Goal: Task Accomplishment & Management: Complete application form

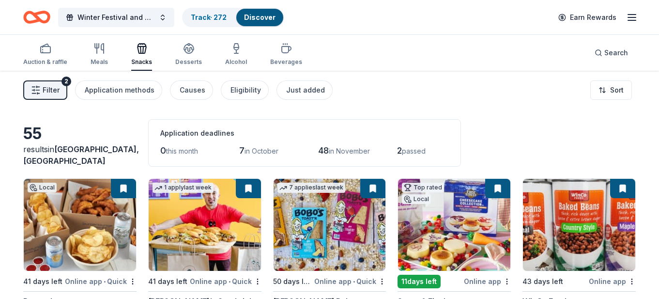
scroll to position [1648, 0]
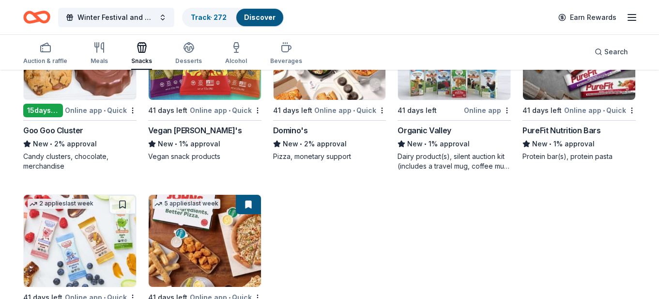
click at [571, 128] on div "PureFit Nutrition Bars" at bounding box center [562, 131] width 78 height 12
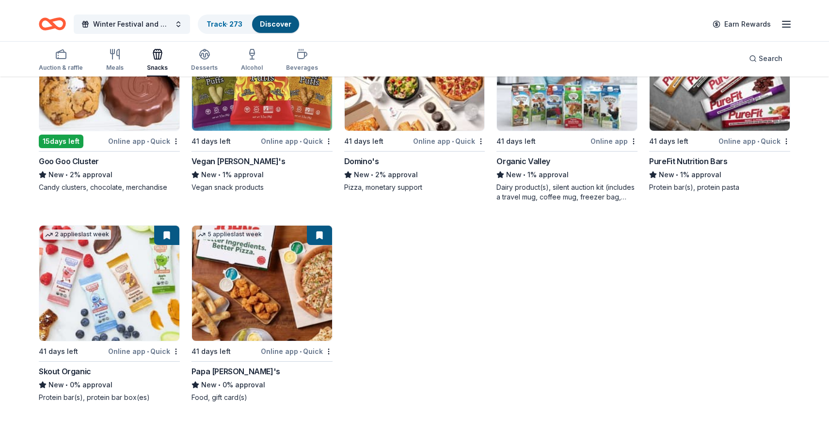
scroll to position [1800, 0]
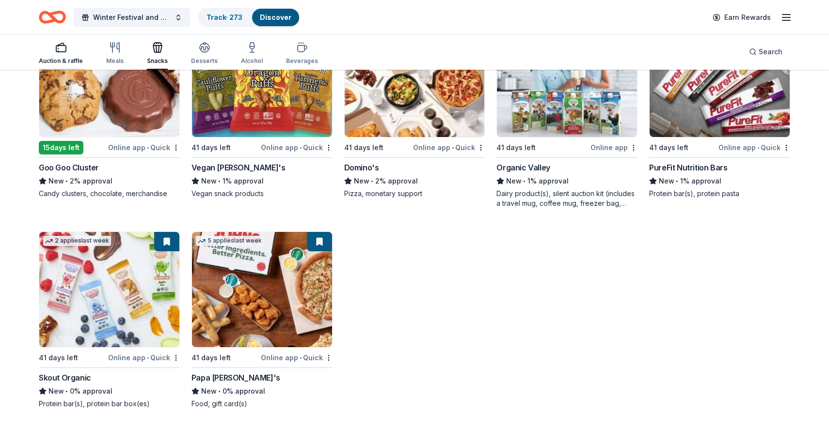
click at [64, 48] on icon "button" at bounding box center [61, 48] width 12 height 12
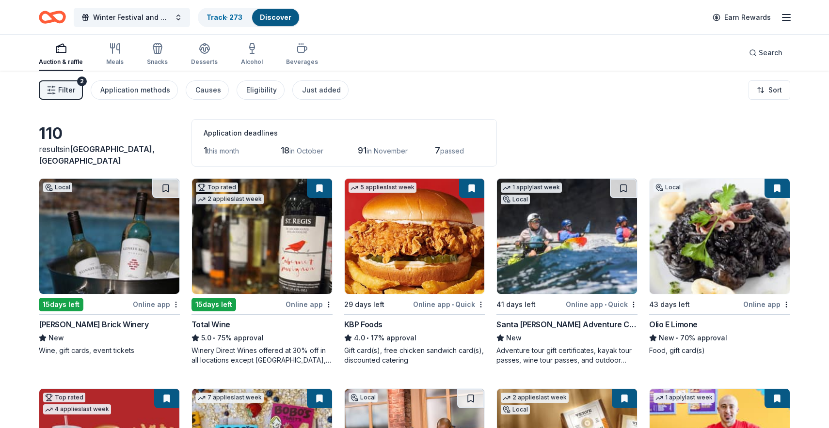
drag, startPoint x: 572, startPoint y: 255, endPoint x: 99, endPoint y: 3, distance: 535.6
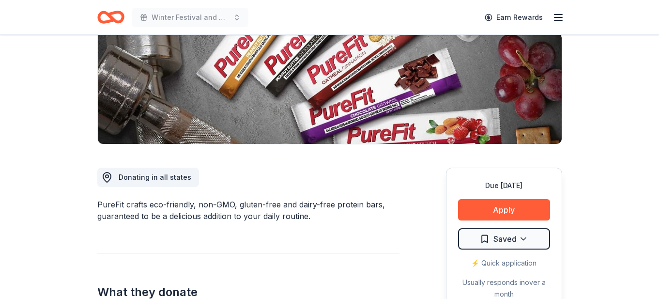
scroll to position [284, 0]
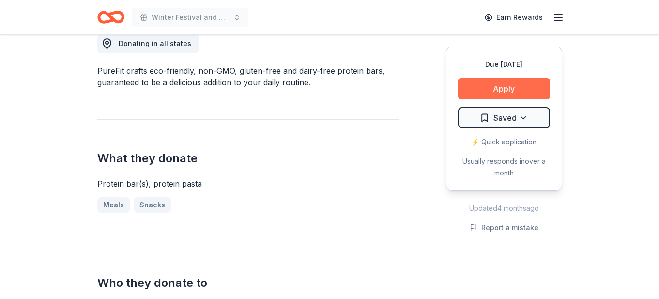
click at [479, 89] on button "Apply" at bounding box center [504, 88] width 92 height 21
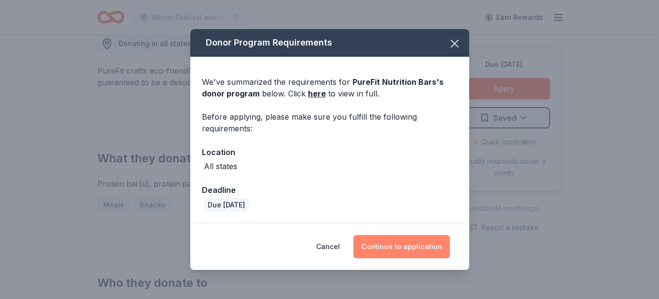
click at [404, 247] on button "Continue to application" at bounding box center [402, 246] width 96 height 23
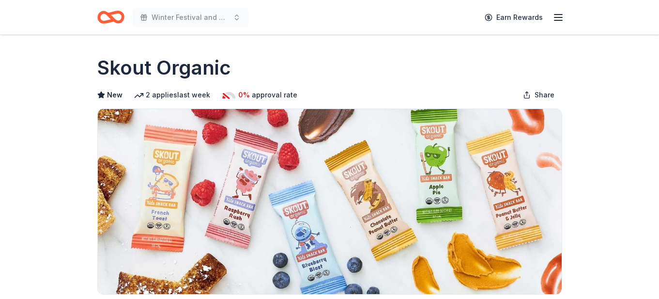
click at [328, 64] on div "Skout Organic" at bounding box center [329, 67] width 465 height 27
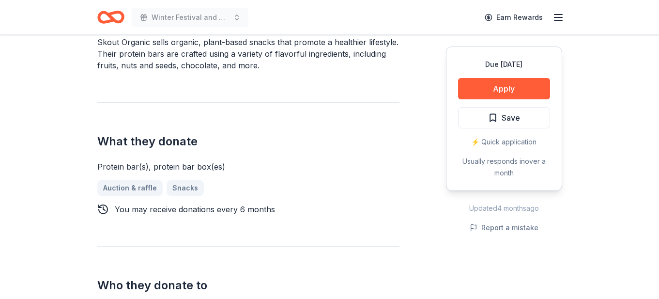
scroll to position [313, 0]
click at [498, 89] on button "Apply" at bounding box center [504, 88] width 92 height 21
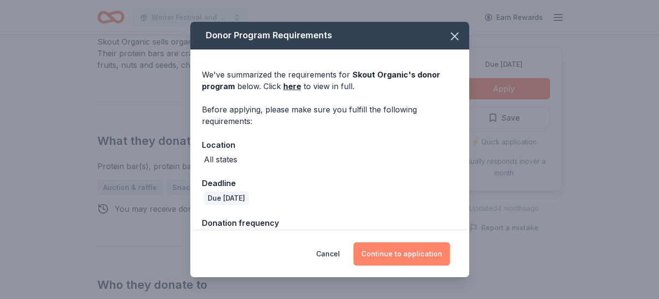
click at [402, 256] on button "Continue to application" at bounding box center [402, 253] width 96 height 23
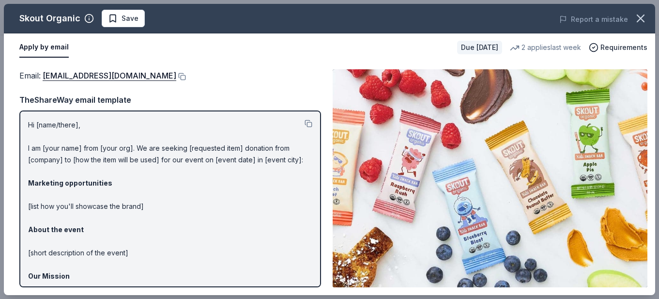
click at [41, 75] on span "Email : [EMAIL_ADDRESS][DOMAIN_NAME]" at bounding box center [97, 76] width 157 height 10
click at [41, 75] on span "Email : social@skoutorganic.com" at bounding box center [97, 76] width 157 height 10
click at [49, 76] on link "social@skoutorganic.com" at bounding box center [110, 75] width 134 height 13
click at [130, 20] on span "Save" at bounding box center [130, 19] width 17 height 12
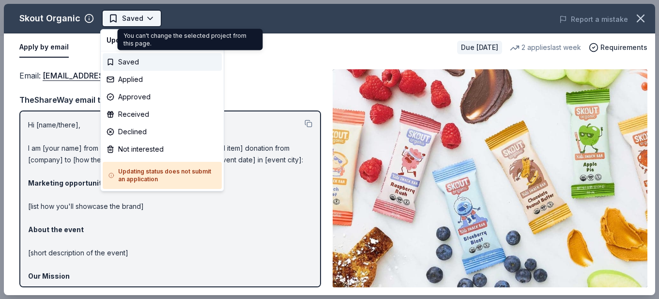
scroll to position [0, 0]
click at [145, 19] on body "Winter Festival and Silent Auction Saved Apply Due in 41 days Share Skout Organ…" at bounding box center [329, 149] width 659 height 299
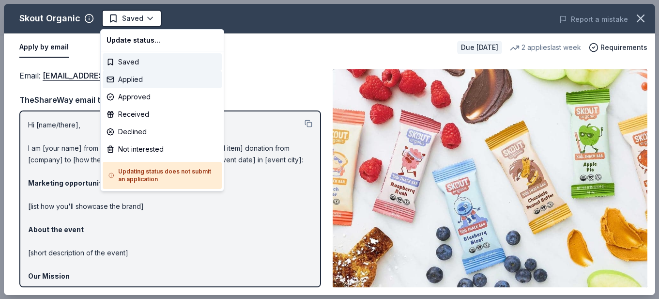
click at [146, 81] on div "Applied" at bounding box center [162, 79] width 119 height 17
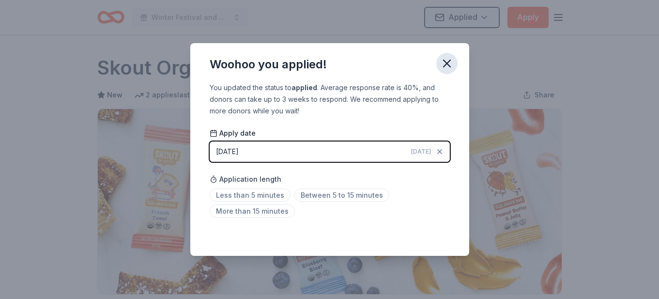
click at [448, 66] on icon "button" at bounding box center [447, 64] width 14 height 14
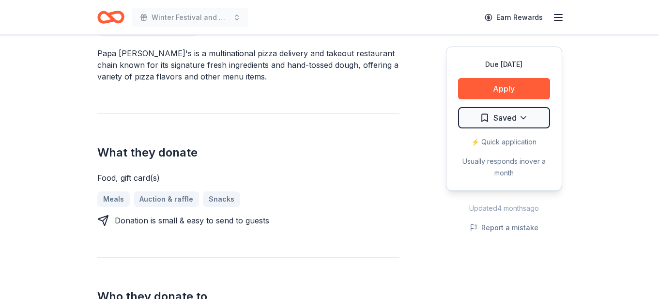
scroll to position [348, 0]
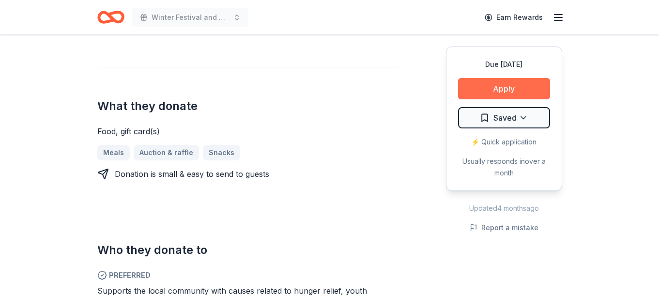
click at [489, 87] on button "Apply" at bounding box center [504, 88] width 92 height 21
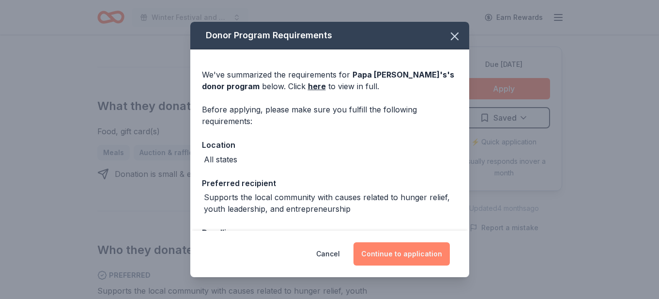
click at [401, 253] on button "Continue to application" at bounding box center [402, 253] width 96 height 23
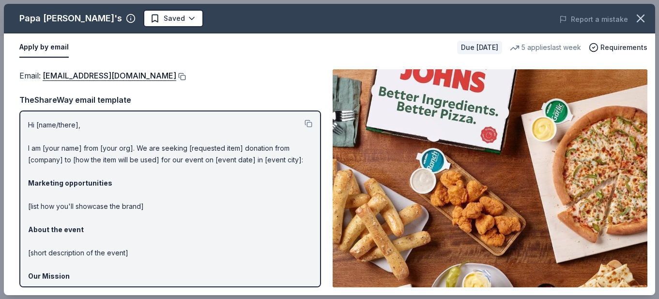
click at [176, 76] on button at bounding box center [181, 77] width 10 height 8
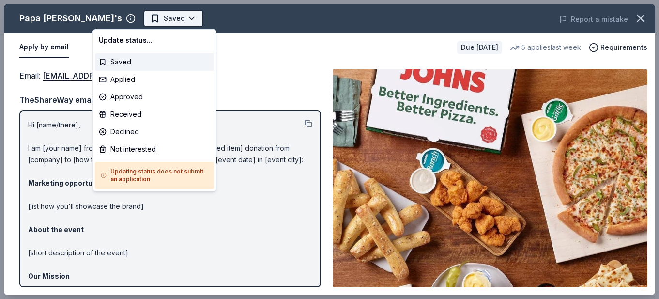
scroll to position [0, 0]
click at [136, 19] on body "Winter Festival and Silent Auction Saved Apply Due in 41 days Share Papa John's…" at bounding box center [329, 149] width 659 height 299
click at [135, 82] on div "Applied" at bounding box center [154, 79] width 119 height 17
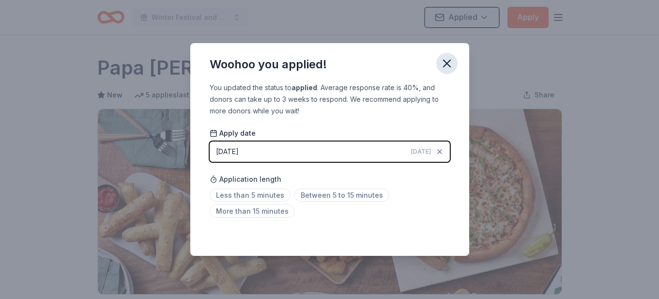
click at [449, 60] on icon "button" at bounding box center [447, 64] width 14 height 14
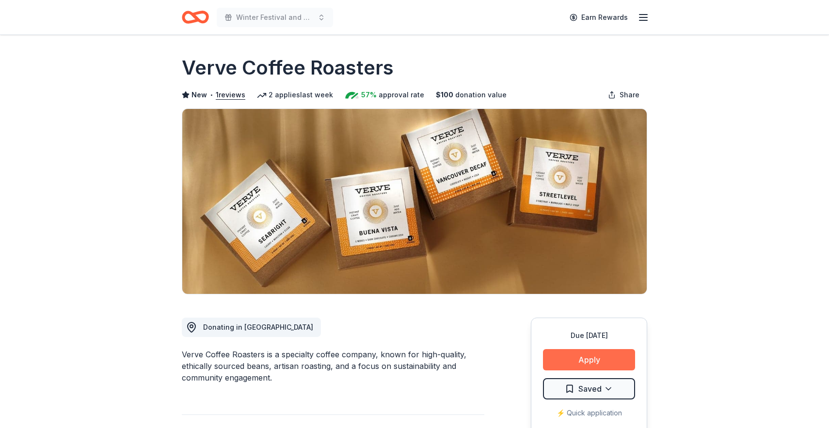
click at [565, 359] on button "Apply" at bounding box center [589, 359] width 92 height 21
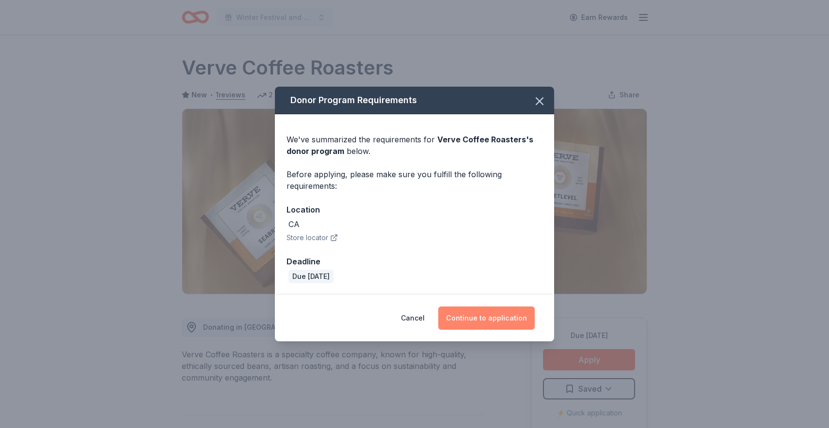
click at [481, 320] on button "Continue to application" at bounding box center [486, 318] width 96 height 23
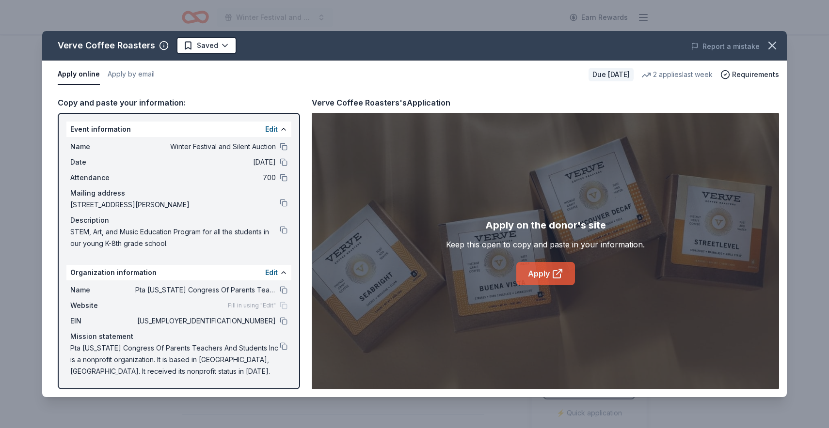
click at [547, 274] on link "Apply" at bounding box center [545, 273] width 59 height 23
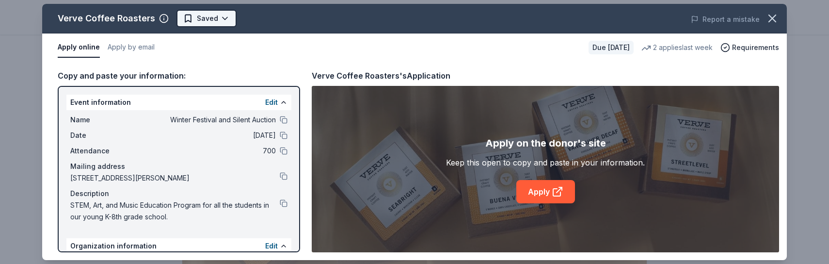
click at [213, 20] on html "Winter Festival and Silent Auction Earn Rewards Due [DATE] Share Verve Coffee R…" at bounding box center [414, 132] width 829 height 264
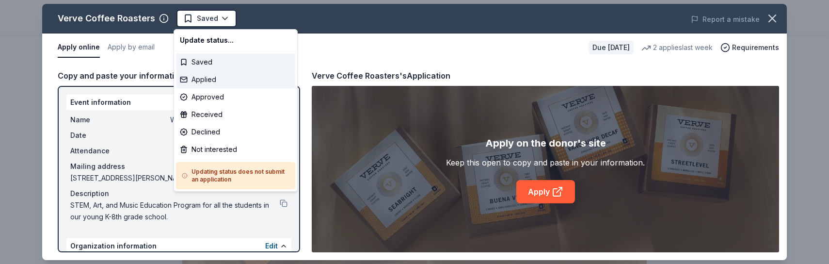
click at [218, 79] on div "Applied" at bounding box center [235, 79] width 119 height 17
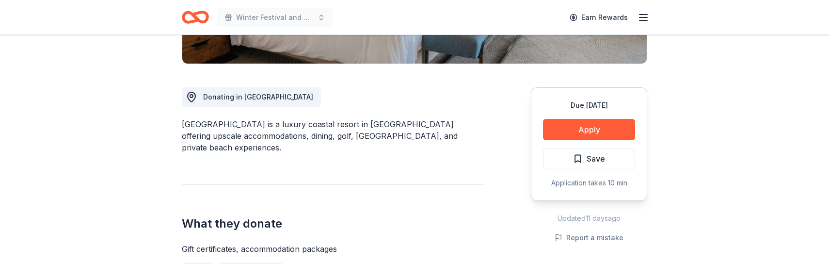
scroll to position [233, 0]
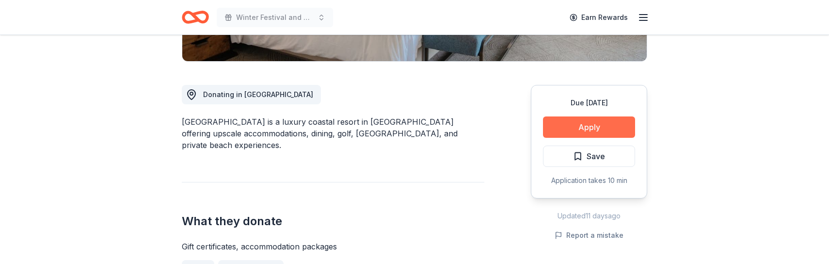
click at [596, 128] on button "Apply" at bounding box center [589, 126] width 92 height 21
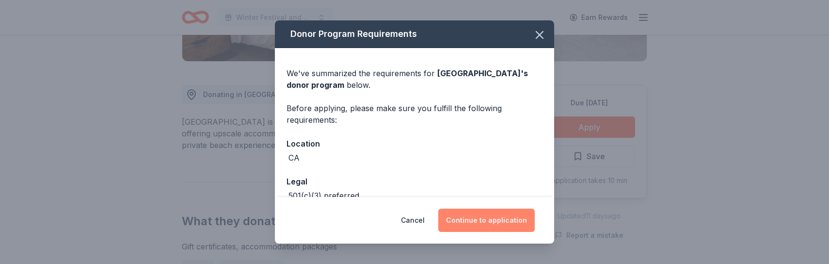
click at [497, 219] on button "Continue to application" at bounding box center [486, 219] width 96 height 23
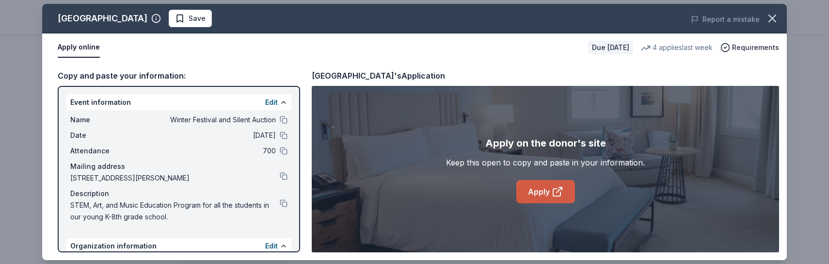
click at [549, 191] on link "Apply" at bounding box center [545, 191] width 59 height 23
click at [205, 22] on span "Save" at bounding box center [196, 19] width 17 height 12
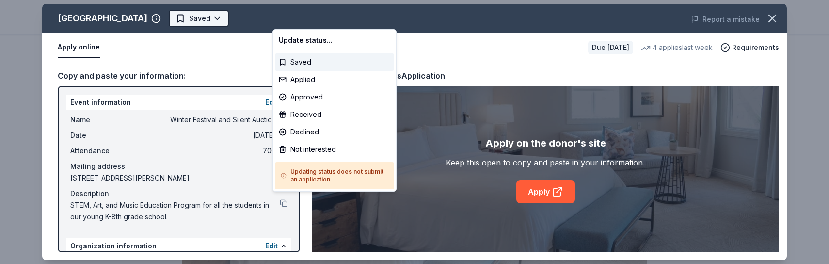
click at [300, 22] on body "Winter Festival and Silent Auction Saved Apply Due in 41 days Share Waldorf Ast…" at bounding box center [414, 132] width 829 height 264
click at [304, 80] on div "Applied" at bounding box center [334, 79] width 119 height 17
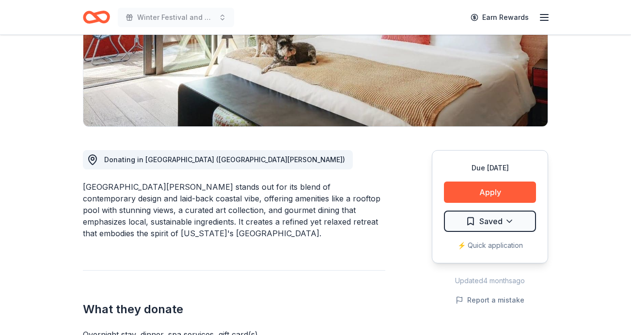
scroll to position [206, 0]
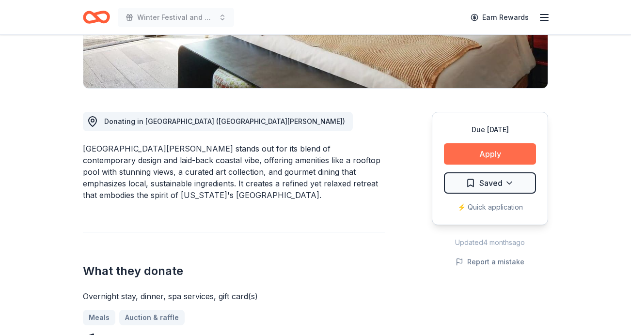
click at [503, 153] on button "Apply" at bounding box center [490, 153] width 92 height 21
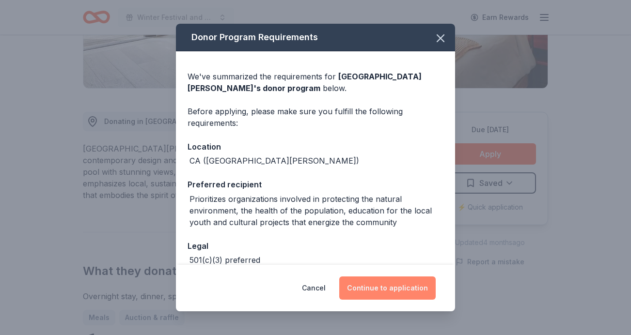
click at [404, 280] on button "Continue to application" at bounding box center [387, 288] width 96 height 23
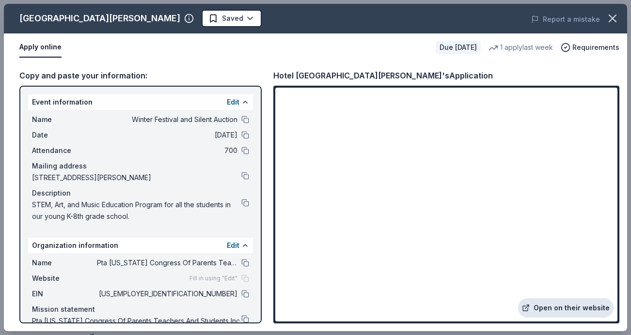
click at [577, 308] on link "Open on their website" at bounding box center [565, 307] width 95 height 19
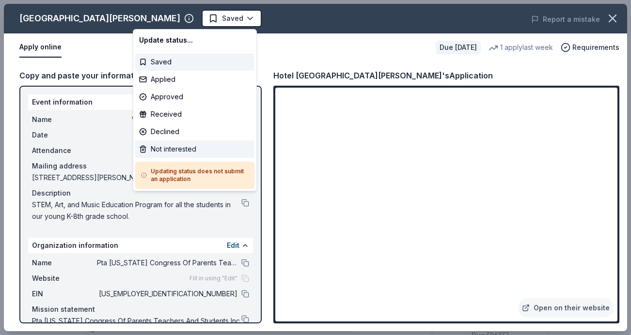
click at [167, 149] on div "Not interested" at bounding box center [194, 149] width 119 height 17
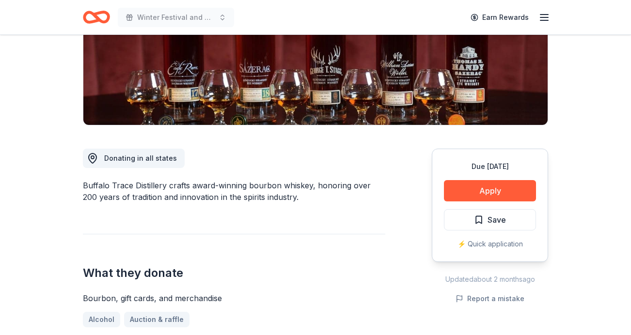
scroll to position [165, 0]
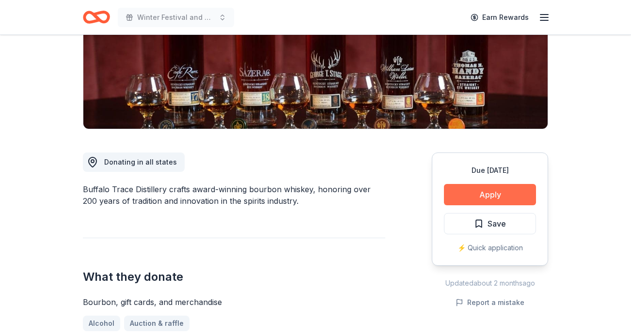
click at [489, 195] on button "Apply" at bounding box center [490, 194] width 92 height 21
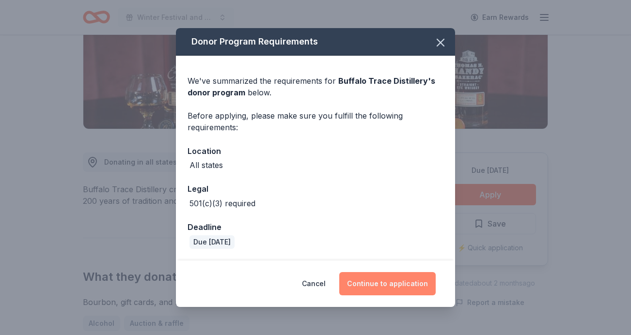
click at [384, 279] on button "Continue to application" at bounding box center [387, 283] width 96 height 23
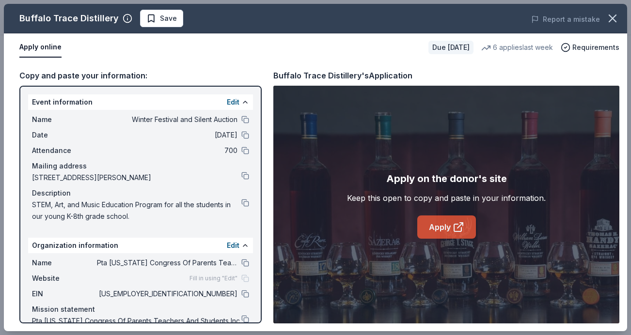
click at [442, 226] on link "Apply" at bounding box center [446, 227] width 59 height 23
click at [155, 16] on span "Save" at bounding box center [161, 19] width 31 height 12
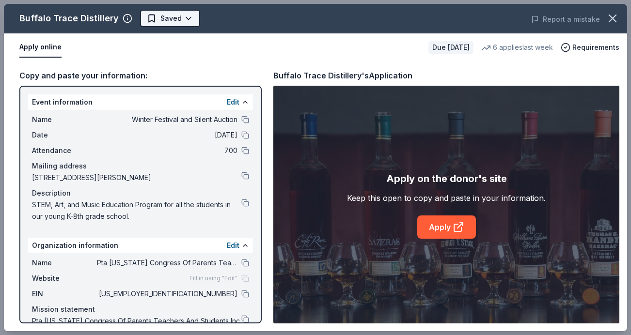
click at [174, 16] on body "Winter Festival and Silent Auction Earn Rewards Due in 41 days Share Buffalo Tr…" at bounding box center [315, 2] width 631 height 335
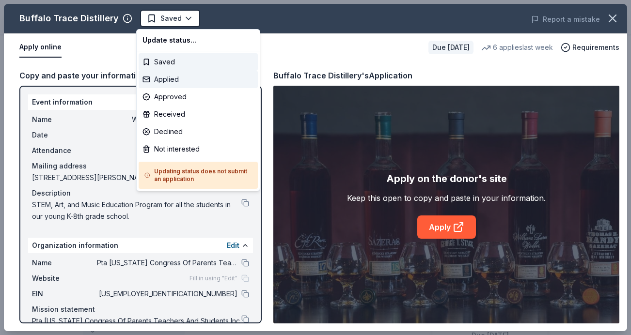
click at [175, 78] on div "Applied" at bounding box center [198, 79] width 119 height 17
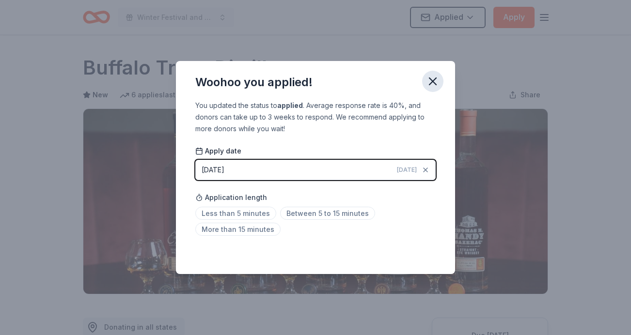
click at [431, 82] on icon "button" at bounding box center [432, 81] width 7 height 7
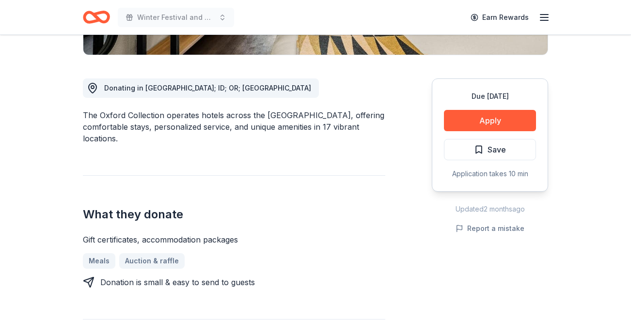
scroll to position [245, 0]
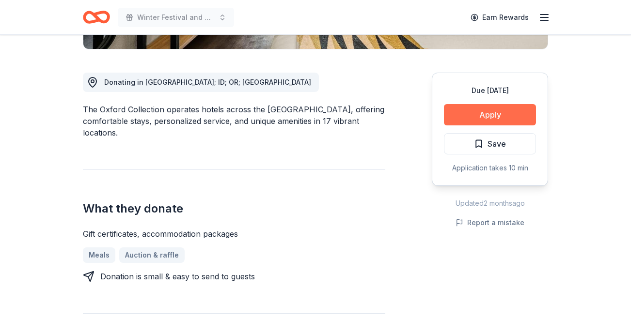
click at [480, 110] on button "Apply" at bounding box center [490, 114] width 92 height 21
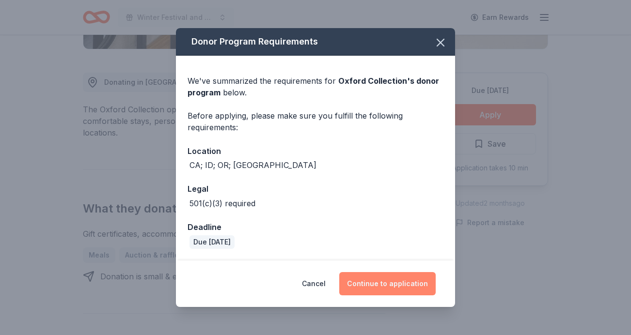
click at [396, 284] on button "Continue to application" at bounding box center [387, 283] width 96 height 23
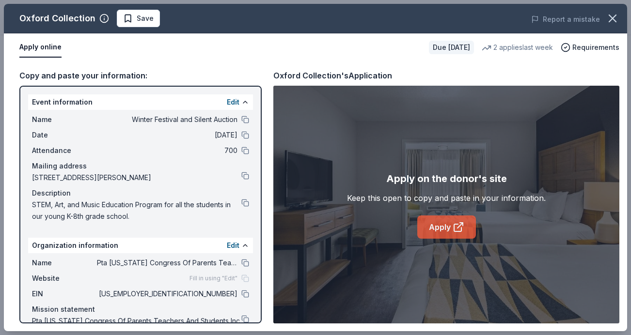
click at [449, 225] on link "Apply" at bounding box center [446, 227] width 59 height 23
click at [145, 20] on span "Save" at bounding box center [145, 19] width 17 height 12
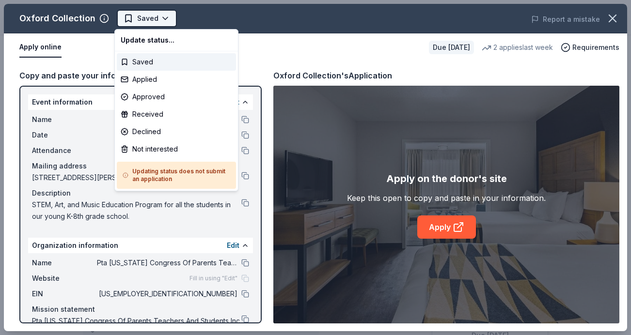
scroll to position [0, 0]
click at [150, 20] on body "Winter Festival and Silent Auction Saved Apply Due [DATE] Share Oxford Collecti…" at bounding box center [315, 167] width 631 height 335
click at [148, 80] on div "Applied" at bounding box center [176, 79] width 119 height 17
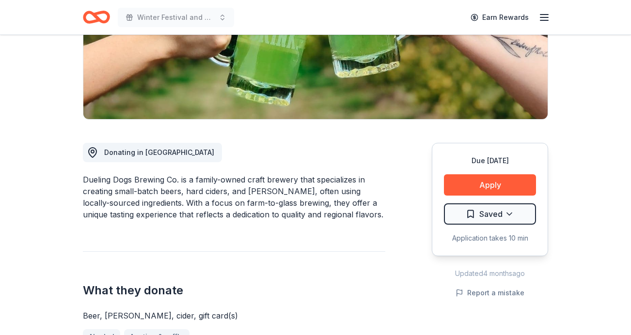
scroll to position [168, 0]
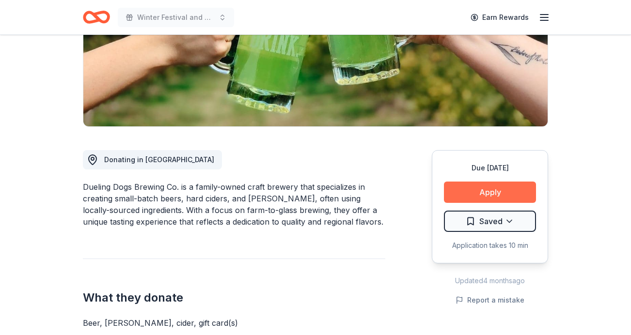
click at [482, 189] on button "Apply" at bounding box center [490, 192] width 92 height 21
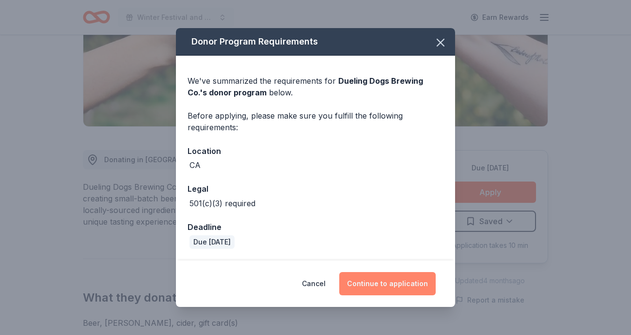
click at [389, 282] on button "Continue to application" at bounding box center [387, 283] width 96 height 23
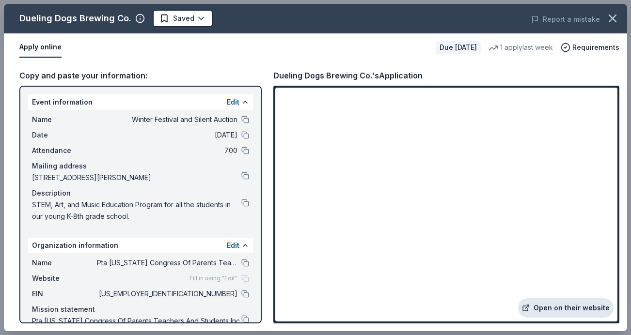
click at [562, 310] on link "Open on their website" at bounding box center [565, 307] width 95 height 19
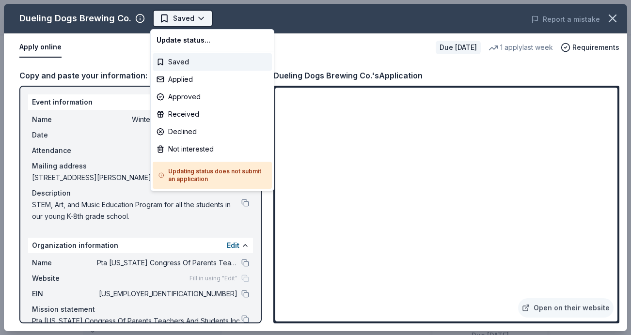
scroll to position [0, 0]
click at [202, 14] on body "Winter Festival and Silent Auction Saved Apply Due in 43 days Share Dueling Dog…" at bounding box center [315, 167] width 631 height 335
click at [206, 152] on div "Not interested" at bounding box center [212, 149] width 119 height 17
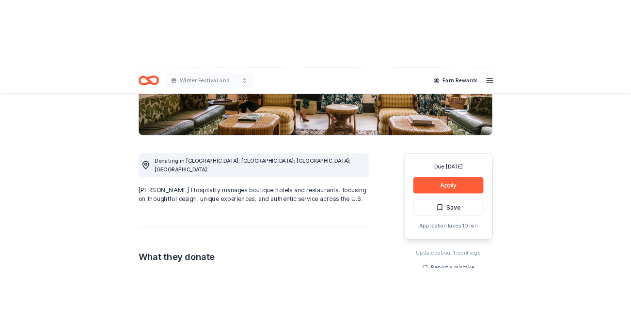
scroll to position [208, 0]
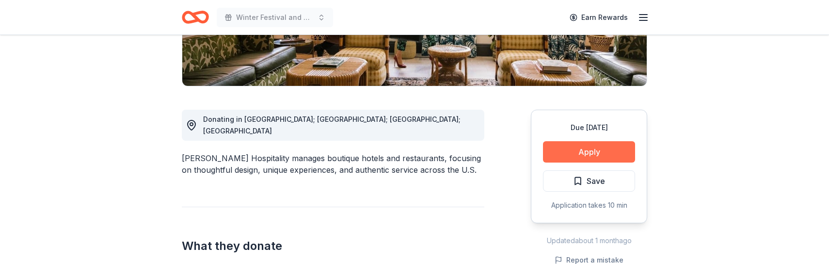
click at [588, 148] on button "Apply" at bounding box center [589, 151] width 92 height 21
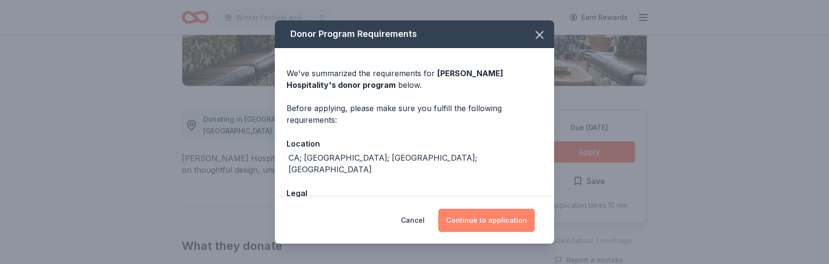
click at [485, 220] on button "Continue to application" at bounding box center [486, 219] width 96 height 23
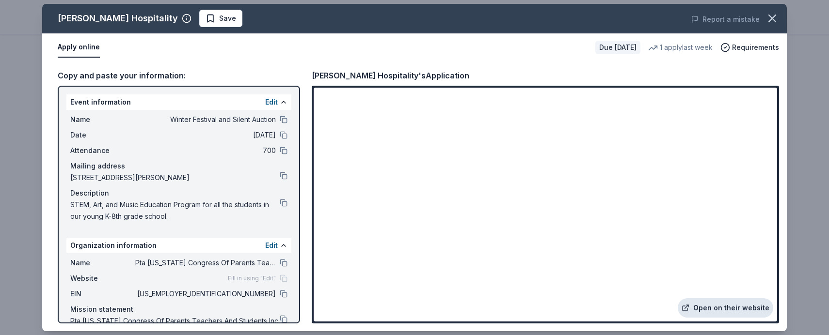
click at [714, 308] on link "Open on their website" at bounding box center [724, 307] width 95 height 19
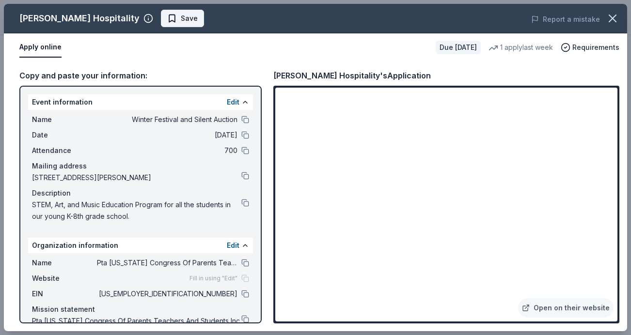
click at [181, 21] on span "Save" at bounding box center [189, 19] width 17 height 12
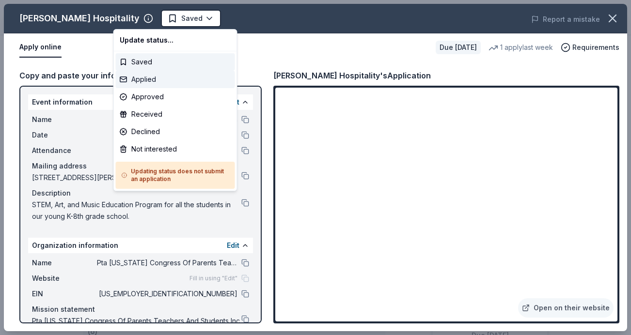
click at [159, 80] on div "Applied" at bounding box center [175, 79] width 119 height 17
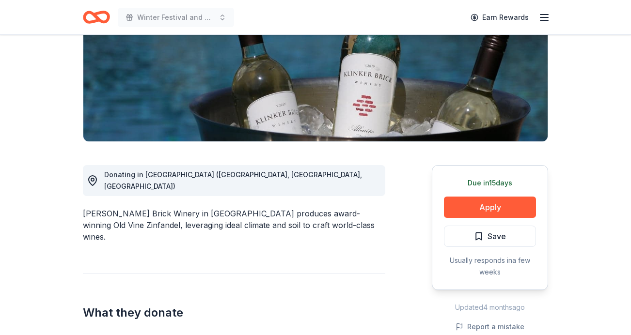
scroll to position [160, 0]
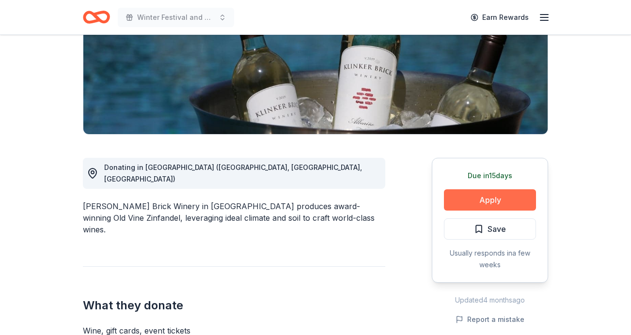
click at [491, 199] on button "Apply" at bounding box center [490, 199] width 92 height 21
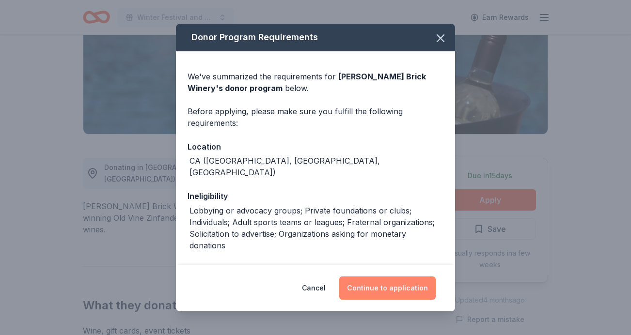
click at [391, 263] on button "Continue to application" at bounding box center [387, 288] width 96 height 23
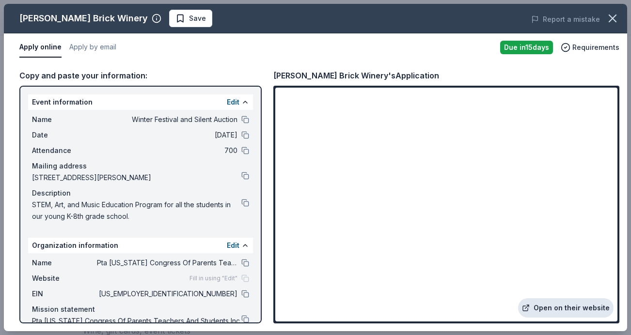
click at [564, 263] on link "Open on their website" at bounding box center [565, 307] width 95 height 19
click at [189, 20] on span "Save" at bounding box center [197, 19] width 17 height 12
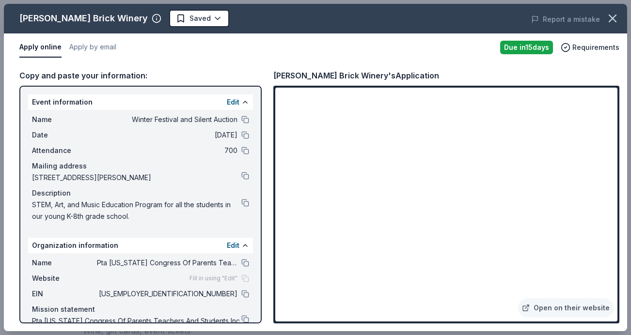
scroll to position [0, 0]
click at [156, 20] on body "Winter Festival and Silent Auction Earn Rewards Due in 15 days Share Klinker Br…" at bounding box center [315, 167] width 631 height 335
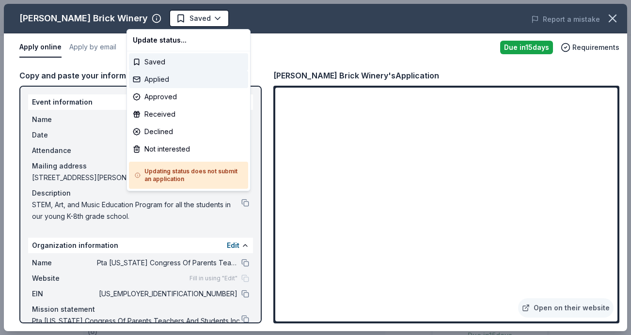
click at [163, 81] on div "Applied" at bounding box center [188, 79] width 119 height 17
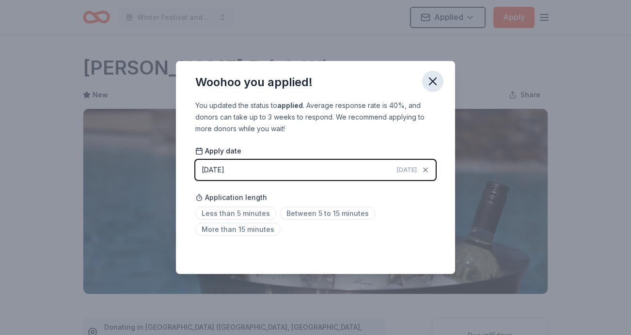
click at [433, 78] on icon "button" at bounding box center [433, 82] width 14 height 14
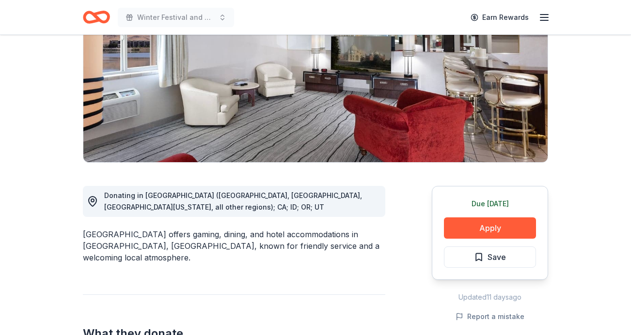
scroll to position [131, 0]
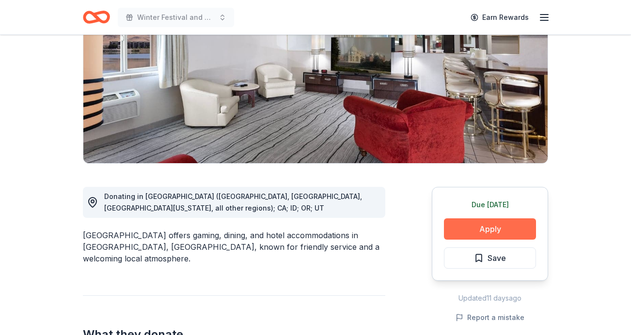
click at [484, 231] on button "Apply" at bounding box center [490, 229] width 92 height 21
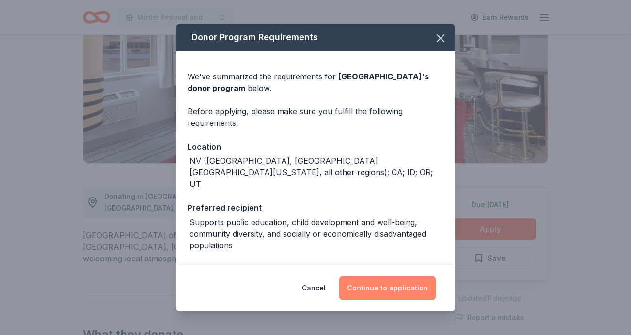
click at [386, 284] on button "Continue to application" at bounding box center [387, 288] width 96 height 23
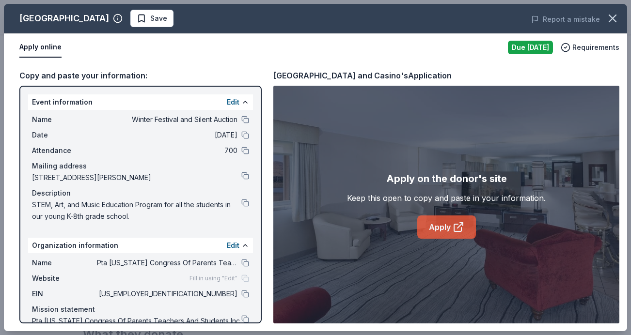
click at [446, 227] on link "Apply" at bounding box center [446, 227] width 59 height 23
click at [167, 19] on span "Save" at bounding box center [158, 19] width 17 height 12
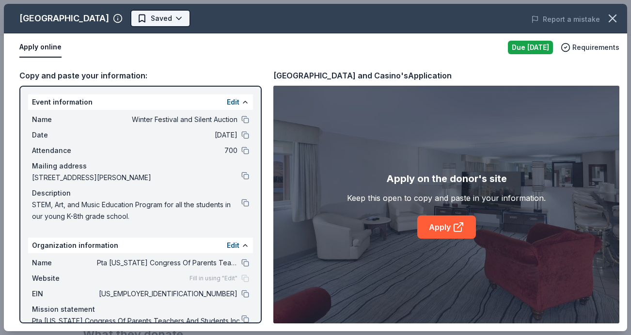
click at [197, 19] on body "Winter Festival and Silent Auction Earn Rewards Due tomorrow Share Western Vill…" at bounding box center [315, 36] width 631 height 335
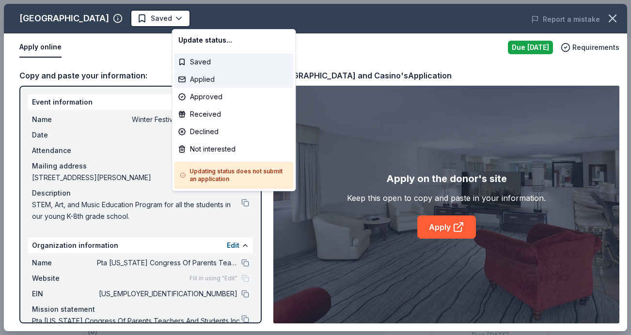
click at [203, 80] on div "Applied" at bounding box center [233, 79] width 119 height 17
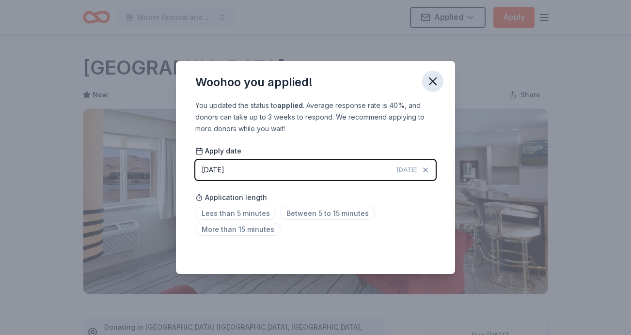
click at [432, 78] on icon "button" at bounding box center [433, 82] width 14 height 14
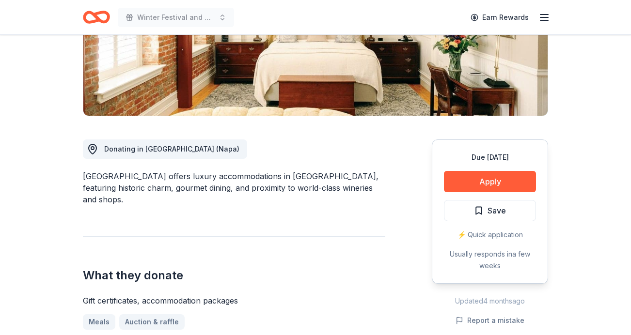
scroll to position [193, 0]
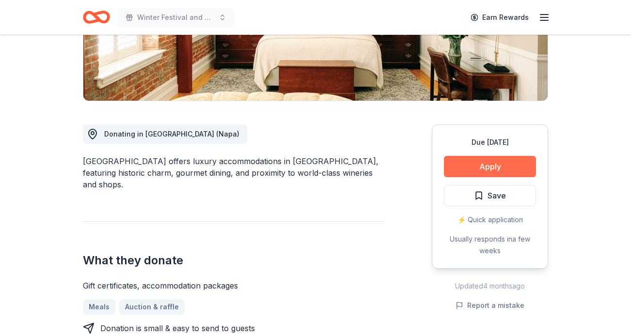
click at [497, 169] on button "Apply" at bounding box center [490, 166] width 92 height 21
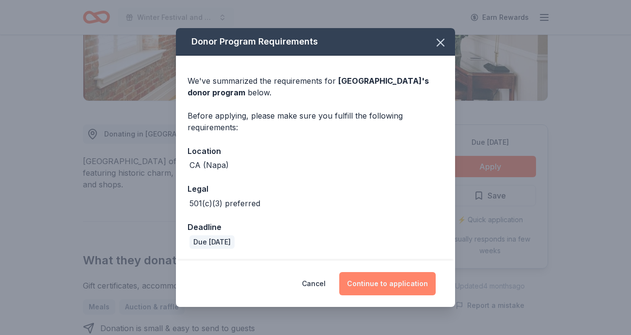
click at [382, 284] on button "Continue to application" at bounding box center [387, 283] width 96 height 23
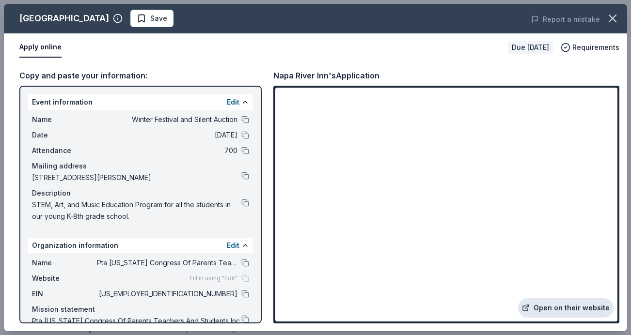
click at [565, 309] on link "Open on their website" at bounding box center [565, 307] width 95 height 19
click at [150, 17] on span "Save" at bounding box center [158, 19] width 17 height 12
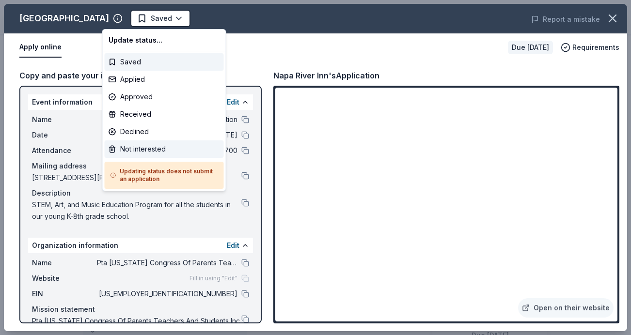
click at [144, 151] on div "Not interested" at bounding box center [164, 149] width 119 height 17
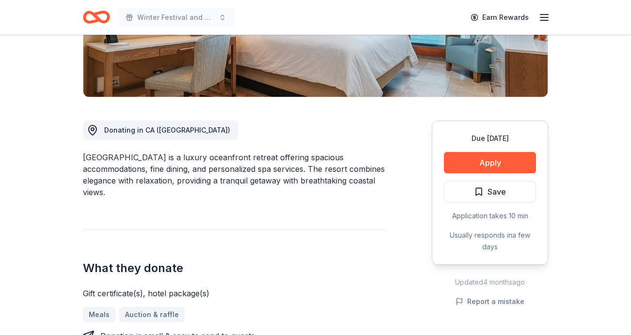
scroll to position [199, 0]
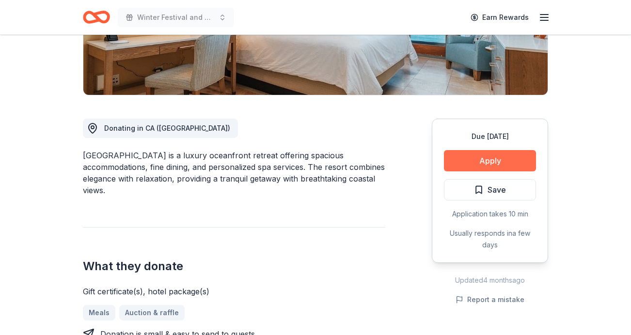
click at [488, 161] on button "Apply" at bounding box center [490, 160] width 92 height 21
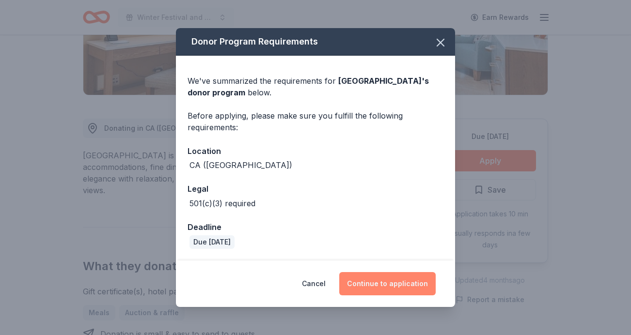
click at [398, 284] on button "Continue to application" at bounding box center [387, 283] width 96 height 23
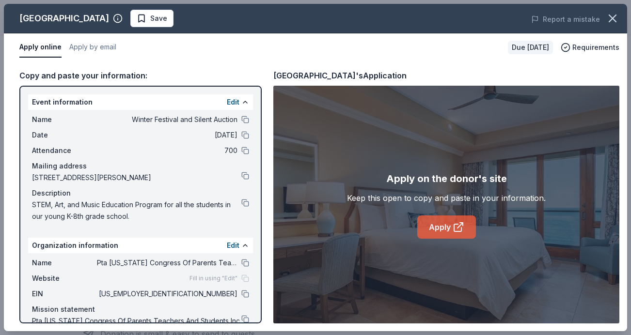
click at [444, 225] on link "Apply" at bounding box center [446, 227] width 59 height 23
click at [167, 20] on span "Save" at bounding box center [158, 19] width 17 height 12
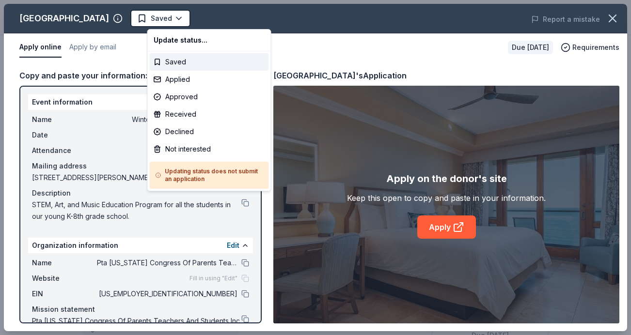
scroll to position [0, 0]
click at [177, 79] on div "Applied" at bounding box center [209, 79] width 119 height 17
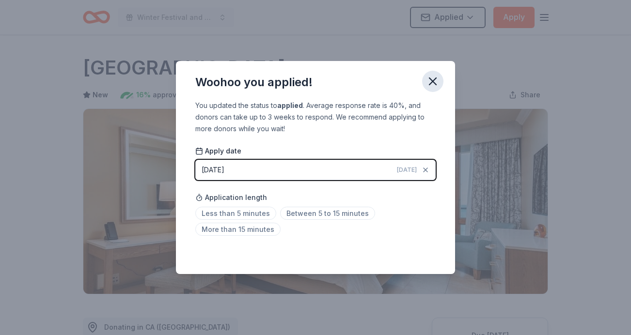
click at [434, 82] on icon "button" at bounding box center [432, 81] width 7 height 7
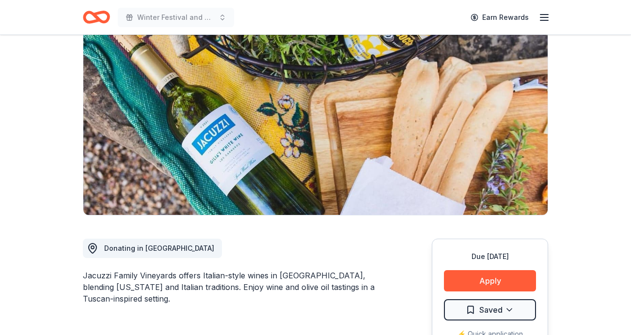
scroll to position [101, 0]
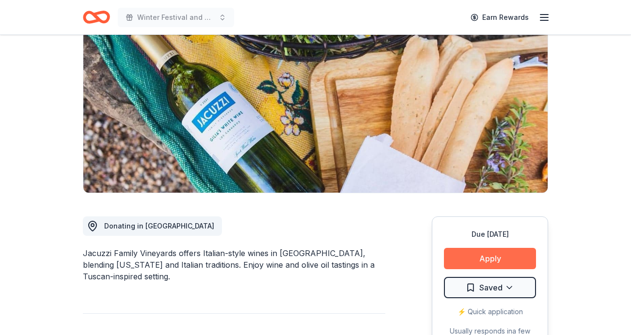
click at [495, 260] on button "Apply" at bounding box center [490, 258] width 92 height 21
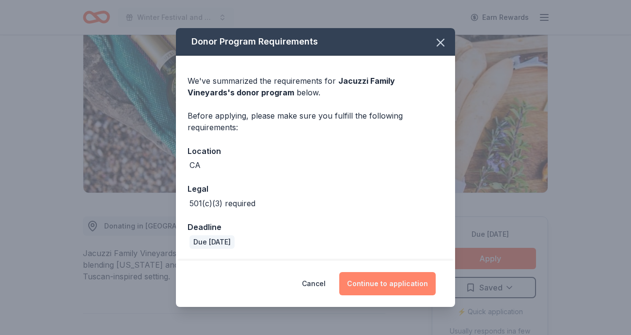
click at [386, 281] on button "Continue to application" at bounding box center [387, 283] width 96 height 23
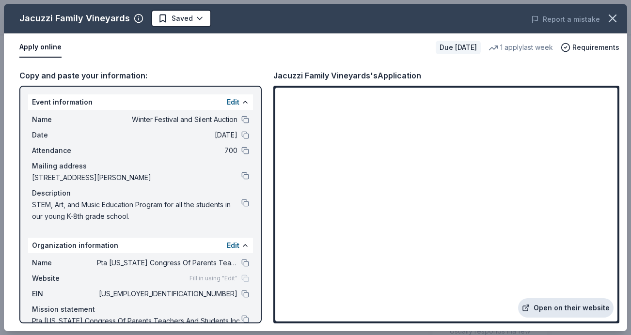
click at [564, 308] on link "Open on their website" at bounding box center [565, 307] width 95 height 19
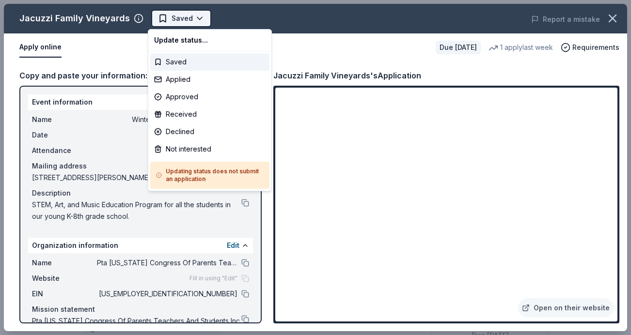
click at [185, 15] on body "Winter Festival and Silent Auction Saved Apply Due in 41 days Share Jacuzzi Fam…" at bounding box center [315, 167] width 631 height 335
click at [189, 79] on div "Applied" at bounding box center [209, 79] width 119 height 17
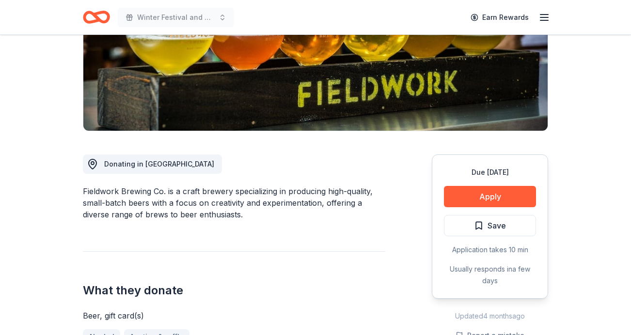
scroll to position [161, 0]
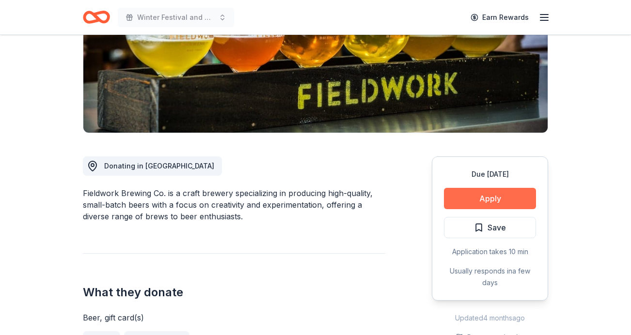
click at [494, 198] on button "Apply" at bounding box center [490, 198] width 92 height 21
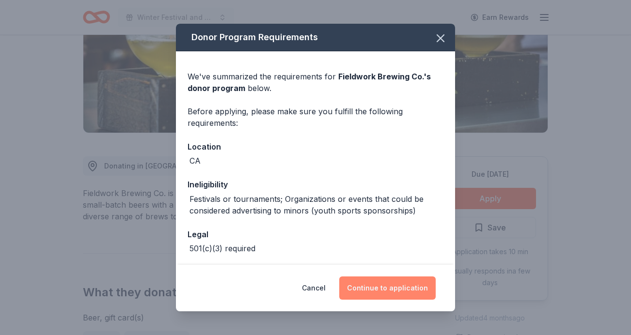
click at [391, 291] on button "Continue to application" at bounding box center [387, 288] width 96 height 23
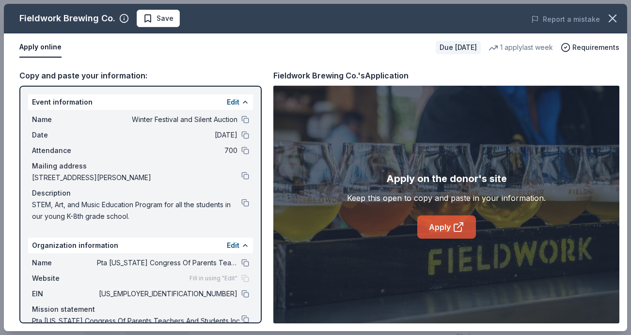
click at [447, 226] on link "Apply" at bounding box center [446, 227] width 59 height 23
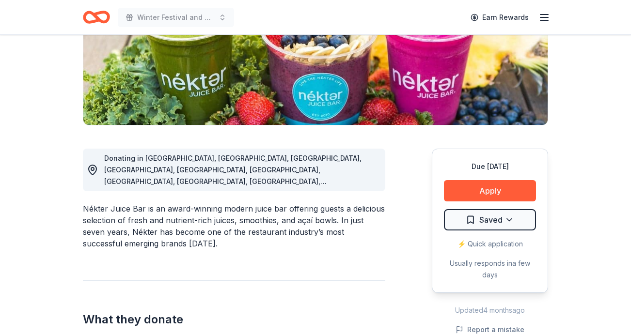
scroll to position [171, 0]
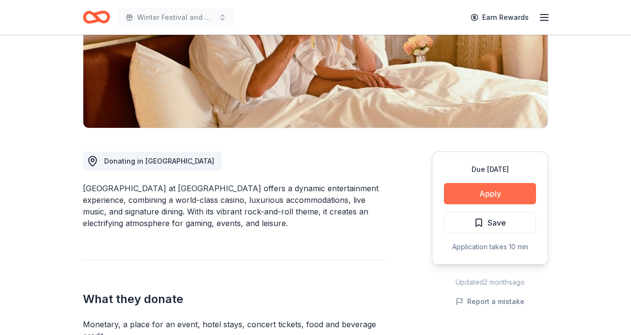
scroll to position [198, 0]
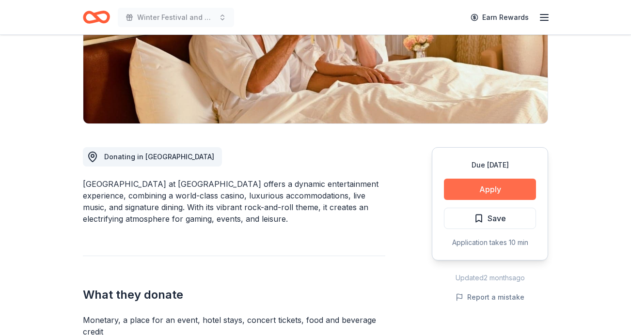
click at [497, 188] on button "Apply" at bounding box center [490, 189] width 92 height 21
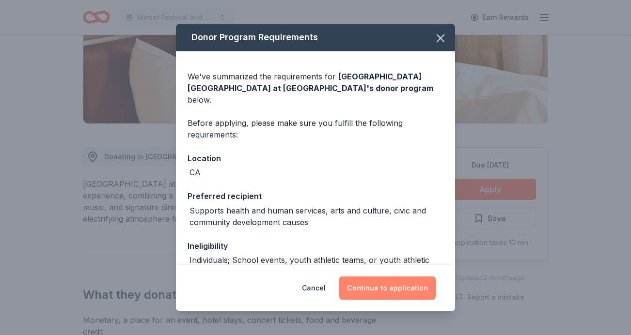
click at [395, 286] on button "Continue to application" at bounding box center [387, 288] width 96 height 23
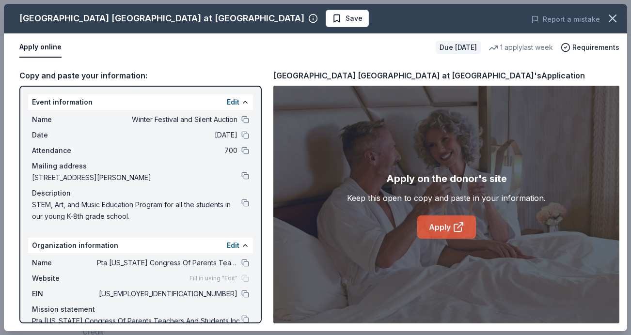
click at [441, 227] on link "Apply" at bounding box center [446, 227] width 59 height 23
click at [345, 17] on span "Save" at bounding box center [353, 19] width 17 height 12
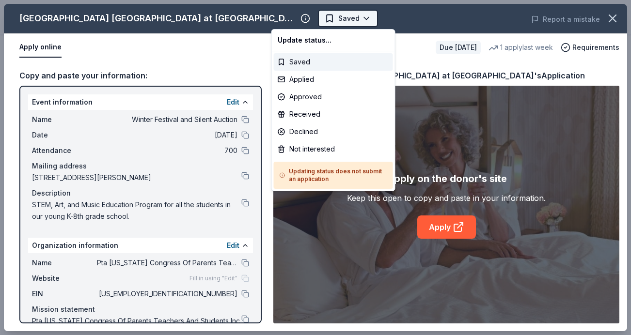
scroll to position [0, 0]
click at [304, 17] on html "Winter Festival and Silent Auction Saved Apply Due in 26 days Share Hard Rock H…" at bounding box center [315, 167] width 631 height 335
click at [299, 79] on div "Applied" at bounding box center [333, 79] width 119 height 17
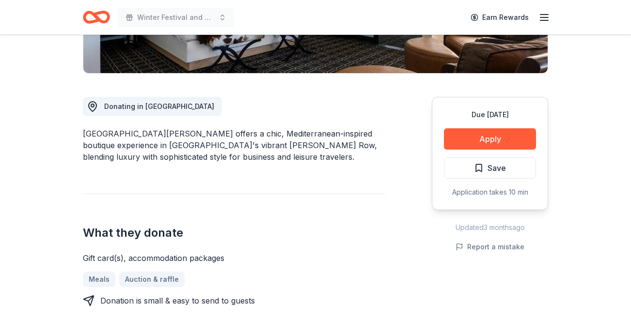
scroll to position [225, 0]
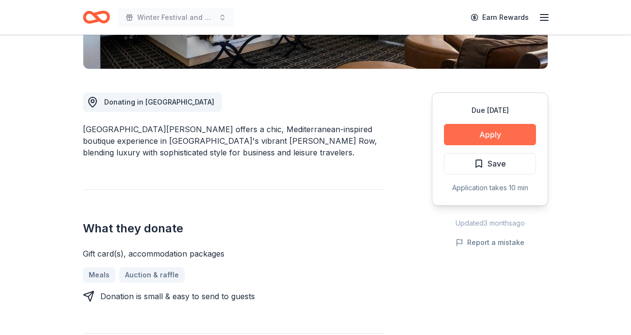
click at [488, 136] on button "Apply" at bounding box center [490, 134] width 92 height 21
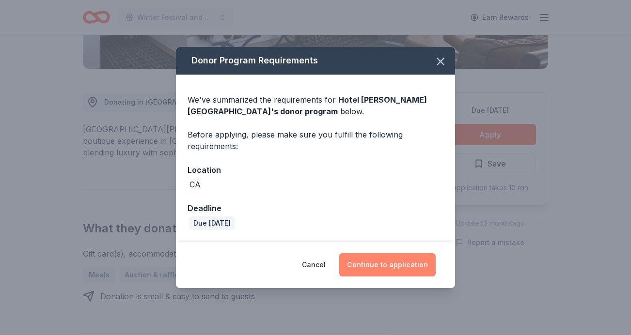
click at [388, 266] on button "Continue to application" at bounding box center [387, 264] width 96 height 23
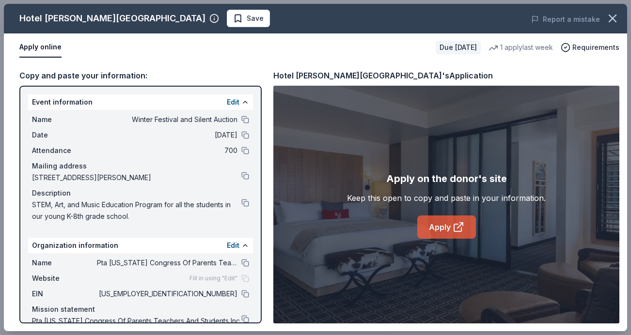
click at [448, 234] on link "Apply" at bounding box center [446, 227] width 59 height 23
click at [247, 19] on span "Save" at bounding box center [255, 19] width 17 height 12
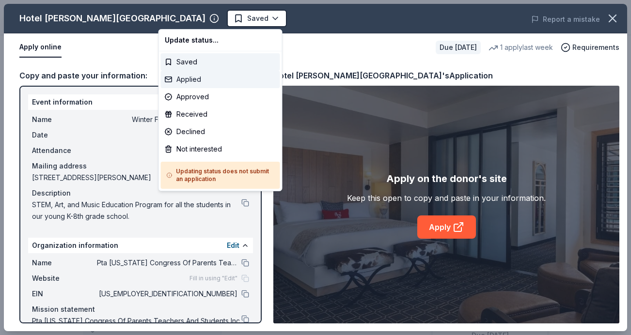
click at [196, 81] on div "Applied" at bounding box center [220, 79] width 119 height 17
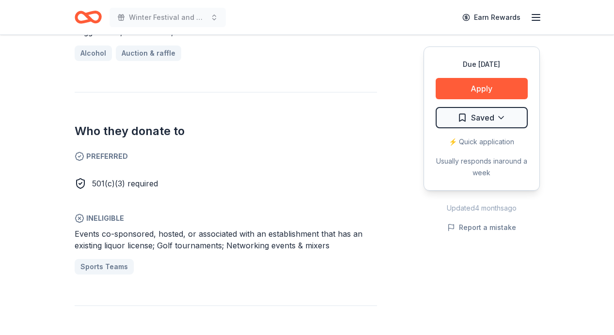
scroll to position [471, 0]
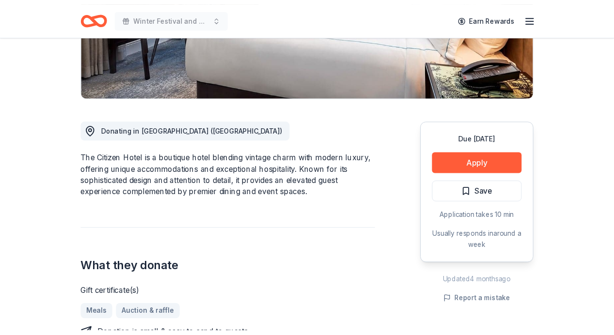
scroll to position [221, 0]
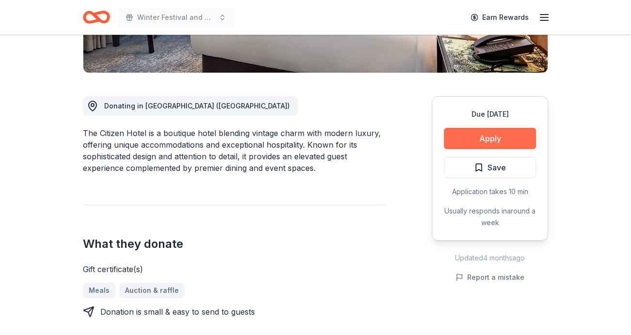
click at [506, 137] on button "Apply" at bounding box center [490, 138] width 92 height 21
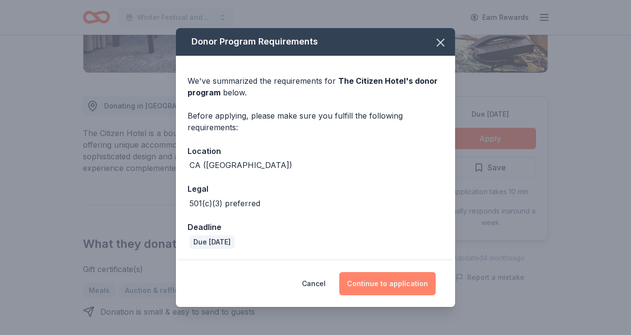
click at [406, 284] on button "Continue to application" at bounding box center [387, 283] width 96 height 23
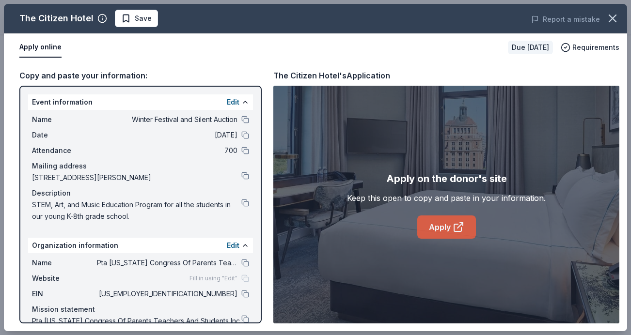
click at [446, 225] on link "Apply" at bounding box center [446, 227] width 59 height 23
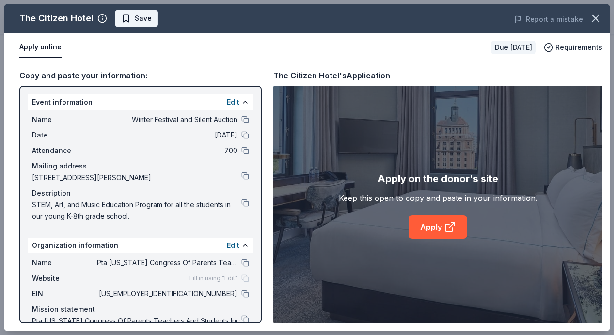
click at [136, 15] on span "Save" at bounding box center [143, 19] width 17 height 12
click at [155, 16] on body "Winter Festival and Silent Auction Earn Rewards Due [DATE] Share The Citizen Ho…" at bounding box center [307, 167] width 614 height 335
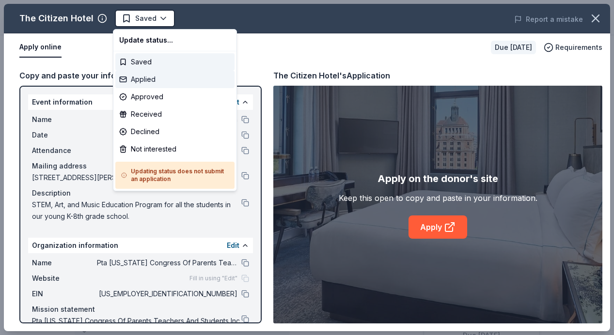
click at [151, 80] on div "Applied" at bounding box center [174, 79] width 119 height 17
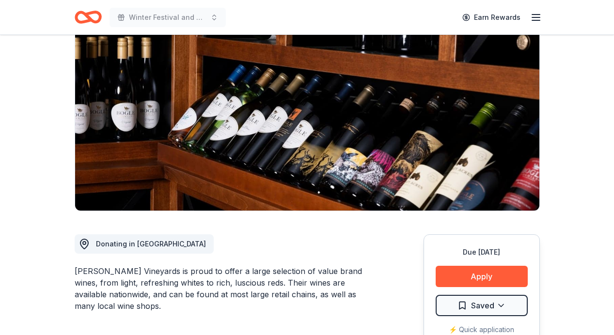
scroll to position [73, 0]
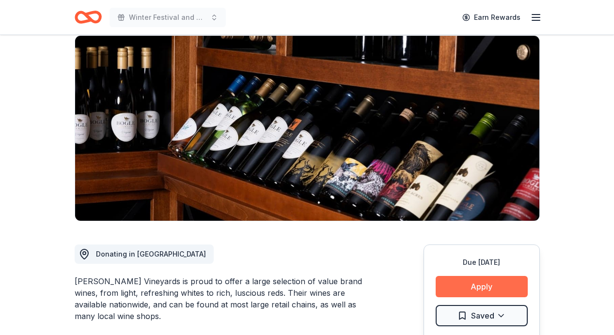
click at [478, 284] on button "Apply" at bounding box center [482, 286] width 92 height 21
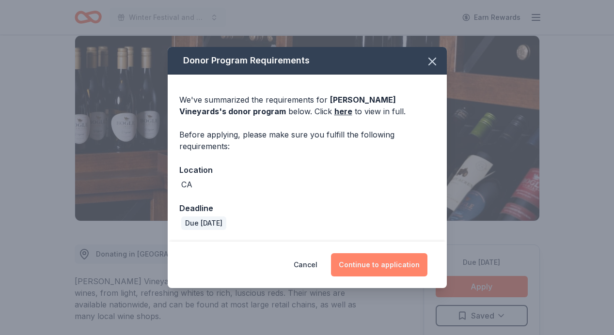
click at [380, 266] on button "Continue to application" at bounding box center [379, 264] width 96 height 23
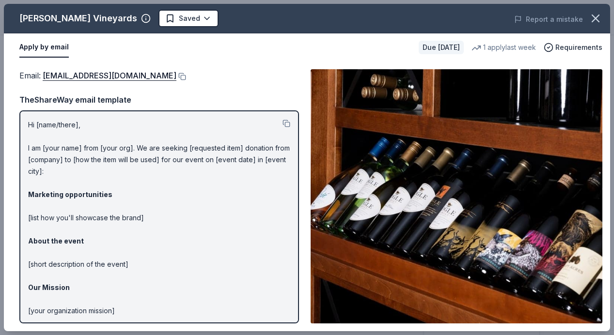
drag, startPoint x: 41, startPoint y: 77, endPoint x: 31, endPoint y: 66, distance: 14.4
click at [31, 66] on div "Email : donations@boglewinery.com Email : donations@boglewinery.com TheShareWay…" at bounding box center [307, 197] width 606 height 270
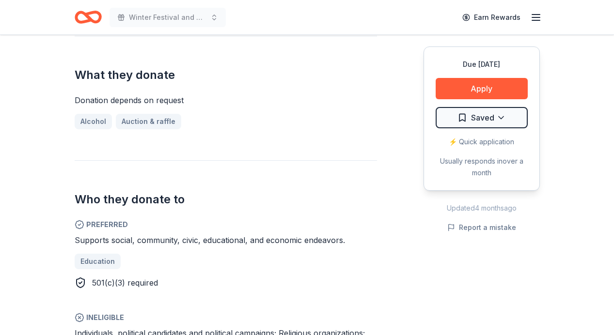
scroll to position [380, 0]
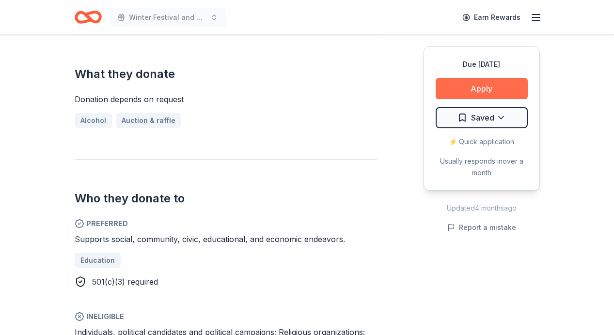
click at [478, 88] on button "Apply" at bounding box center [482, 88] width 92 height 21
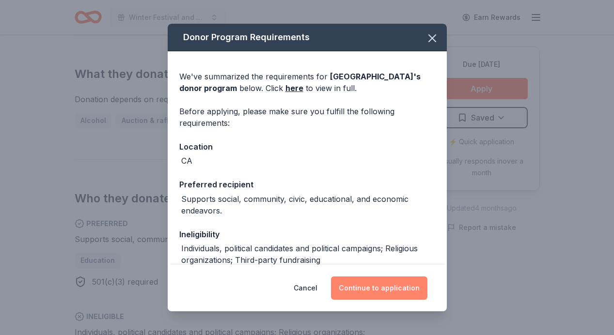
click at [372, 292] on button "Continue to application" at bounding box center [379, 288] width 96 height 23
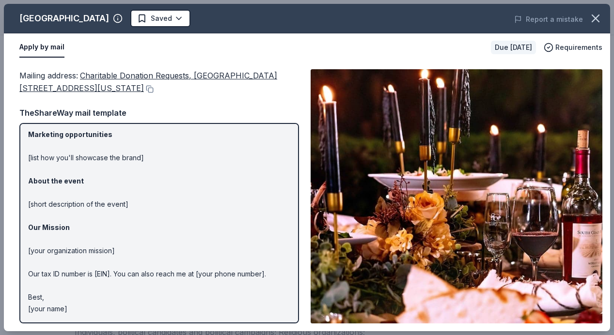
scroll to position [0, 0]
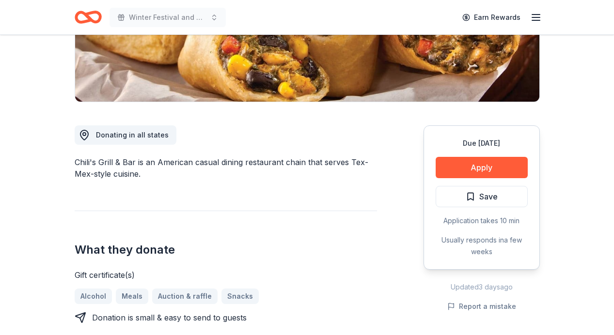
scroll to position [250, 0]
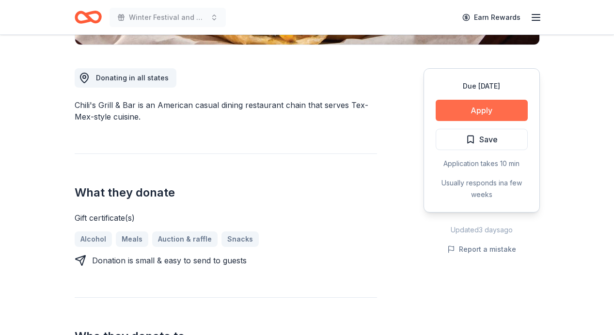
click at [469, 110] on button "Apply" at bounding box center [482, 110] width 92 height 21
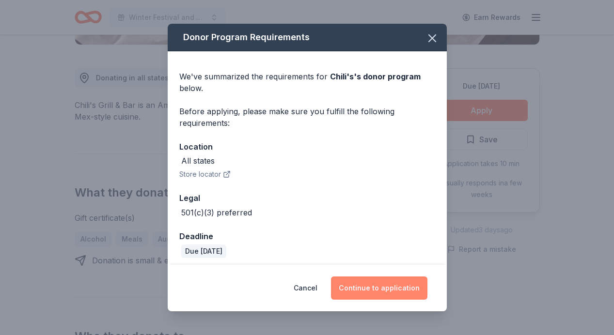
click at [363, 286] on button "Continue to application" at bounding box center [379, 288] width 96 height 23
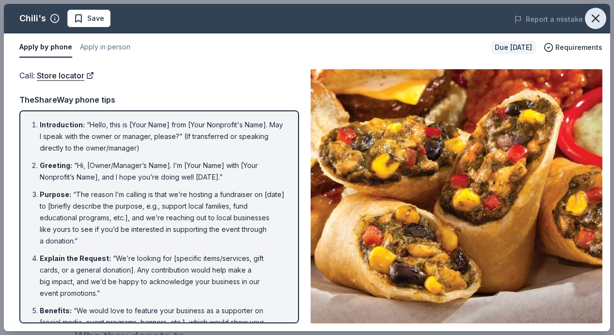
click at [598, 15] on icon "button" at bounding box center [595, 18] width 7 height 7
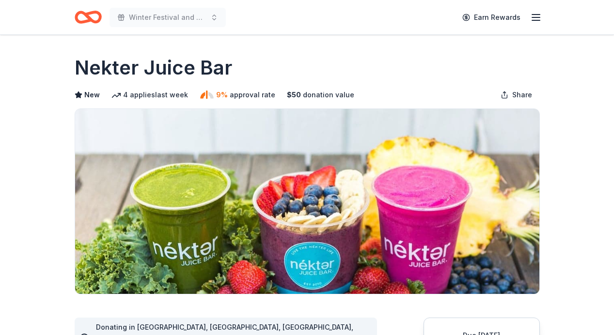
scroll to position [171, 0]
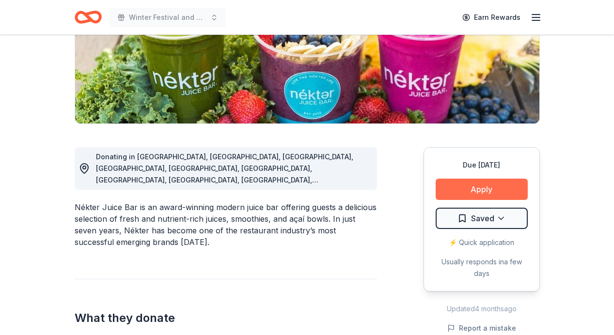
click at [494, 190] on button "Apply" at bounding box center [482, 189] width 92 height 21
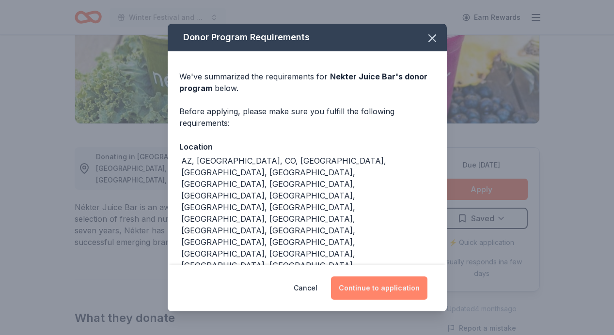
click at [363, 277] on button "Continue to application" at bounding box center [379, 288] width 96 height 23
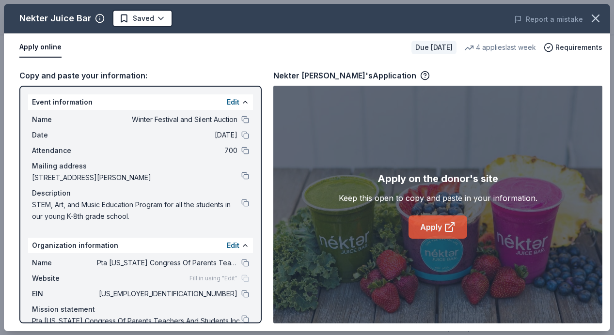
click at [437, 226] on link "Apply" at bounding box center [437, 227] width 59 height 23
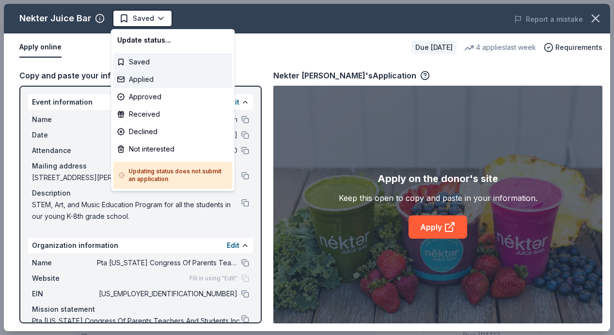
click at [157, 79] on div "Applied" at bounding box center [172, 79] width 119 height 17
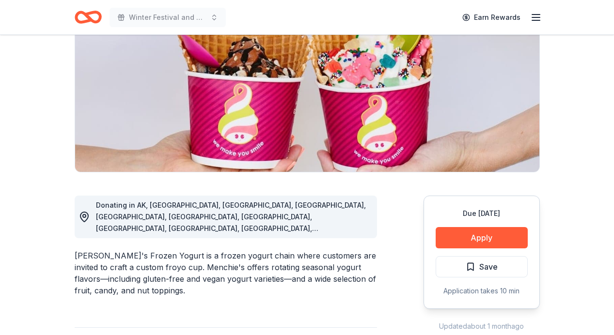
scroll to position [144, 0]
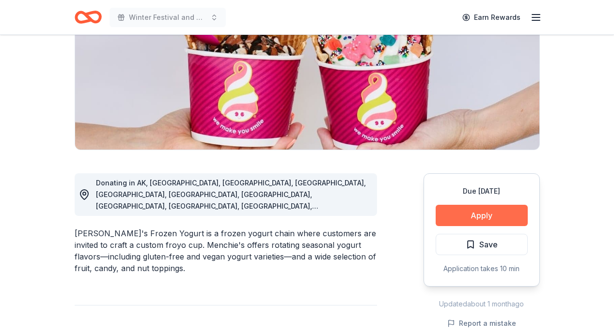
click at [477, 213] on button "Apply" at bounding box center [482, 215] width 92 height 21
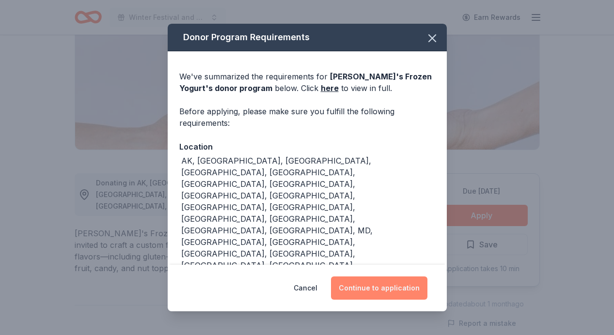
click at [376, 286] on button "Continue to application" at bounding box center [379, 288] width 96 height 23
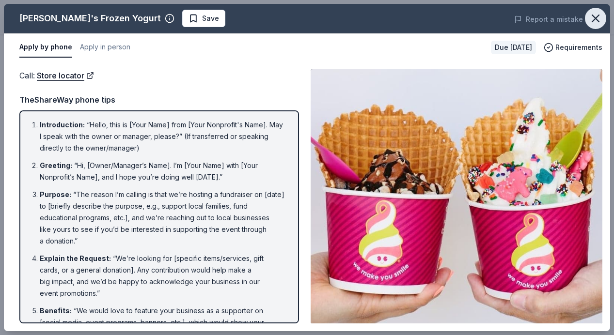
click at [599, 18] on icon "button" at bounding box center [596, 19] width 14 height 14
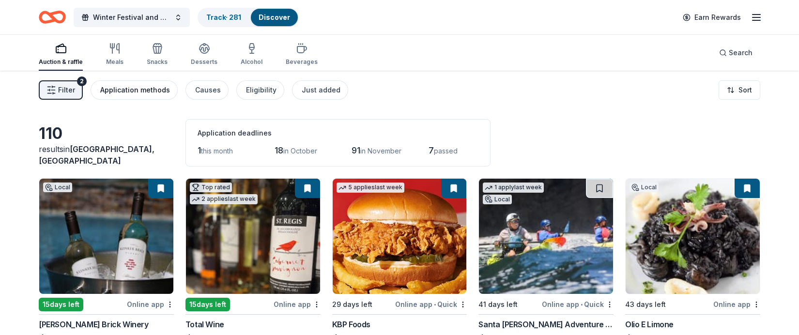
click at [128, 92] on div "Application methods" at bounding box center [135, 90] width 70 height 12
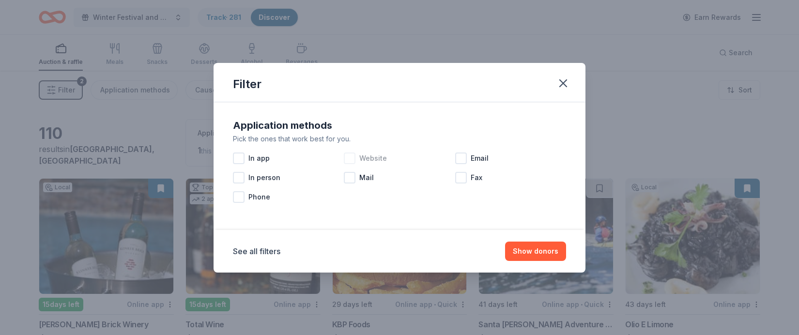
click at [349, 158] on div at bounding box center [350, 159] width 12 height 12
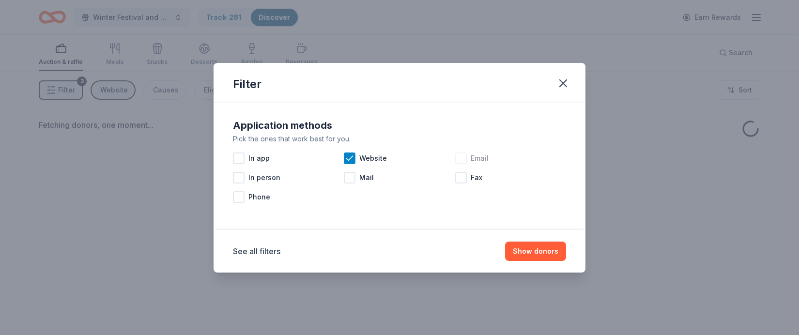
click at [462, 158] on div at bounding box center [461, 159] width 12 height 12
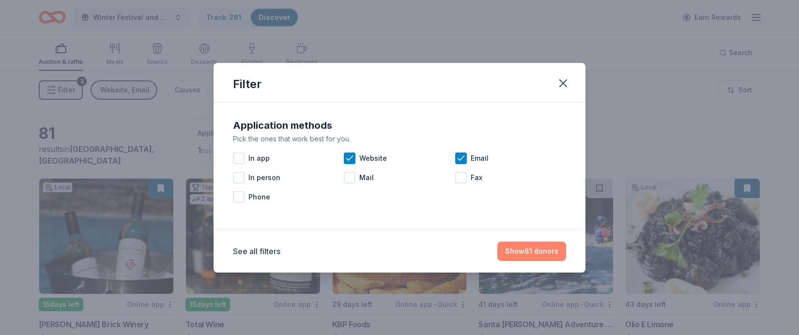
click at [530, 252] on button "Show 81 donors" at bounding box center [532, 251] width 69 height 19
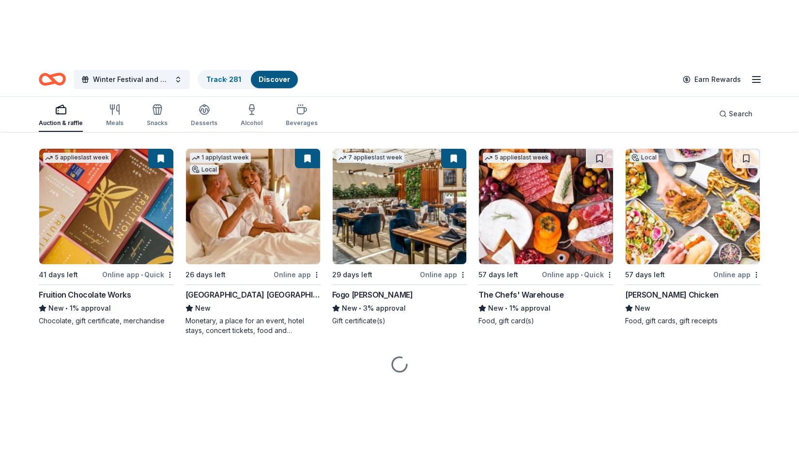
scroll to position [1966, 0]
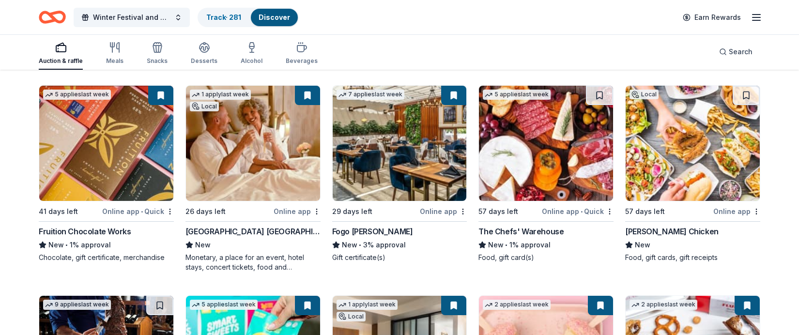
click at [532, 159] on img at bounding box center [546, 143] width 134 height 115
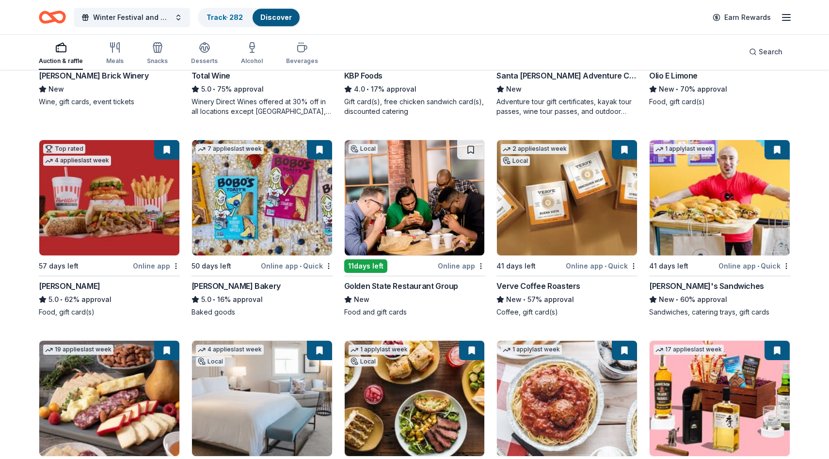
scroll to position [0, 0]
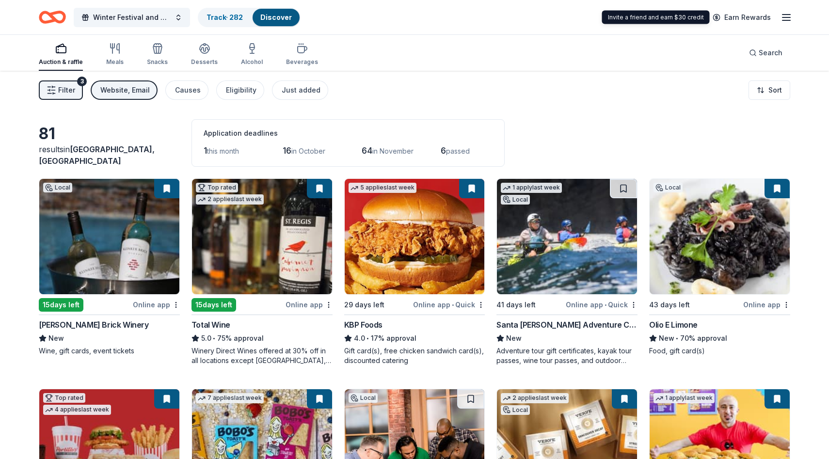
click at [784, 17] on line "button" at bounding box center [786, 17] width 8 height 0
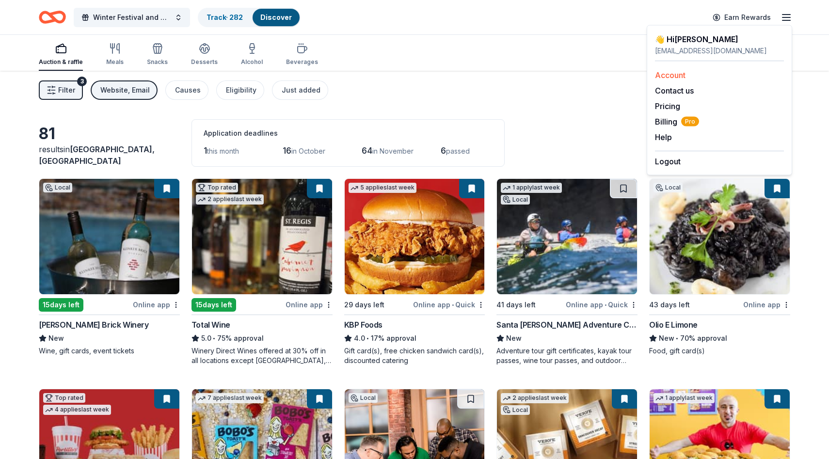
click at [667, 76] on link "Account" at bounding box center [670, 75] width 31 height 10
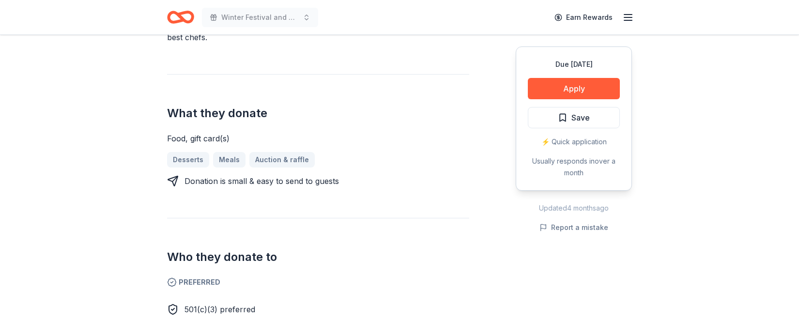
scroll to position [357, 0]
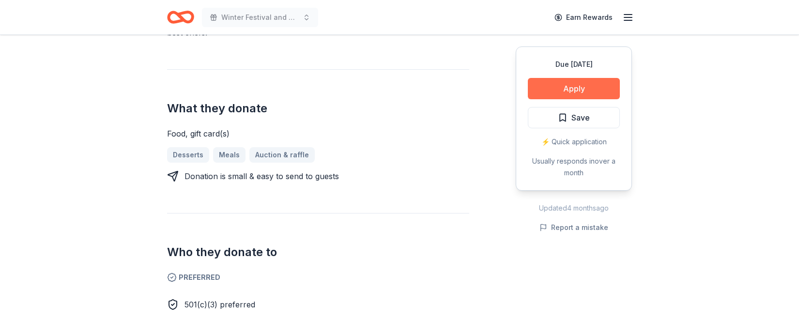
click at [580, 91] on button "Apply" at bounding box center [574, 88] width 92 height 21
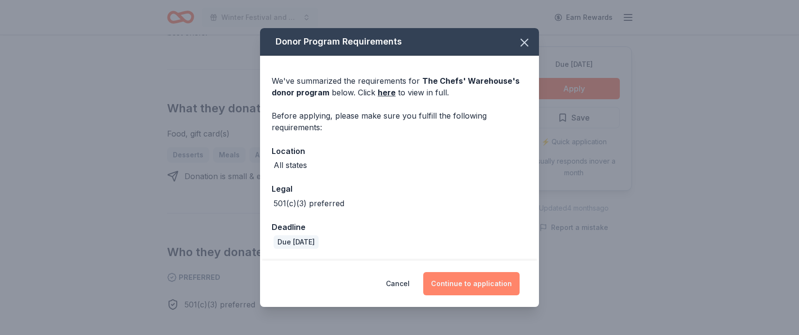
click at [484, 285] on button "Continue to application" at bounding box center [471, 283] width 96 height 23
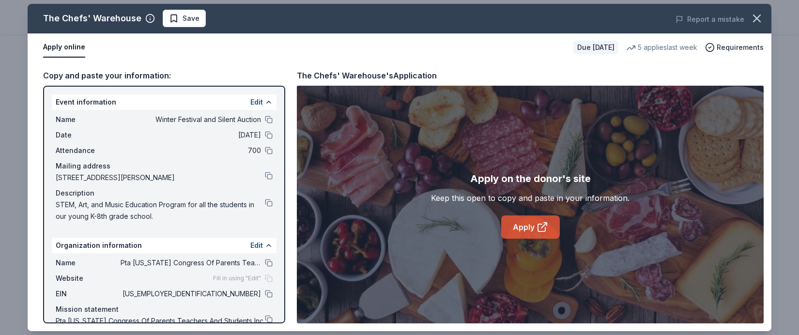
click at [530, 231] on link "Apply" at bounding box center [530, 227] width 59 height 23
click at [192, 17] on span "Save" at bounding box center [191, 19] width 17 height 12
click at [192, 19] on html "Winter Festival and Silent Auction Earn Rewards Due [DATE] Share The Chefs' War…" at bounding box center [399, 167] width 799 height 335
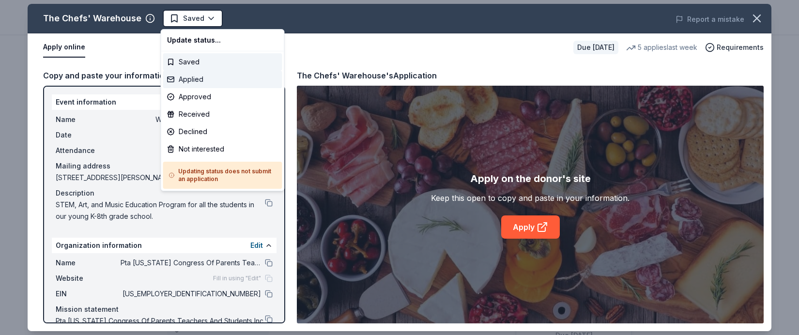
click at [196, 80] on div "Applied" at bounding box center [222, 79] width 119 height 17
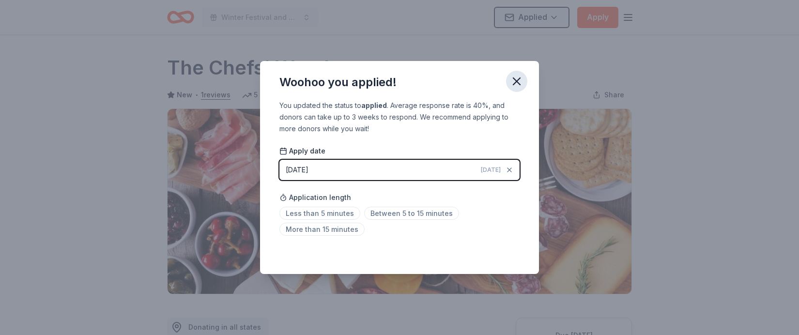
click at [519, 77] on icon "button" at bounding box center [517, 82] width 14 height 14
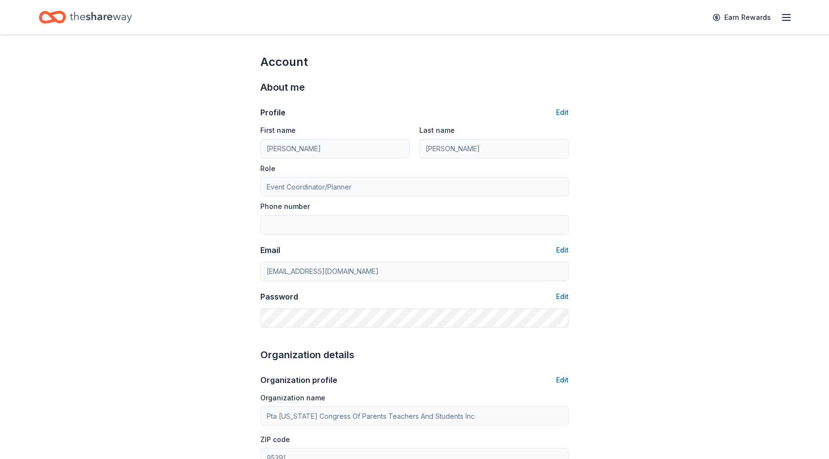
click at [787, 18] on icon "button" at bounding box center [786, 18] width 12 height 12
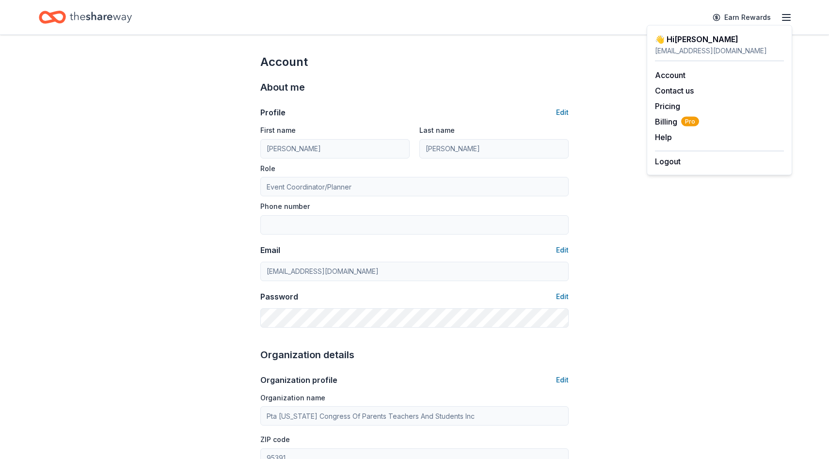
click at [128, 80] on div "Account About me Profile Edit First name [PERSON_NAME] Last name [PERSON_NAME] …" at bounding box center [414, 467] width 829 height 865
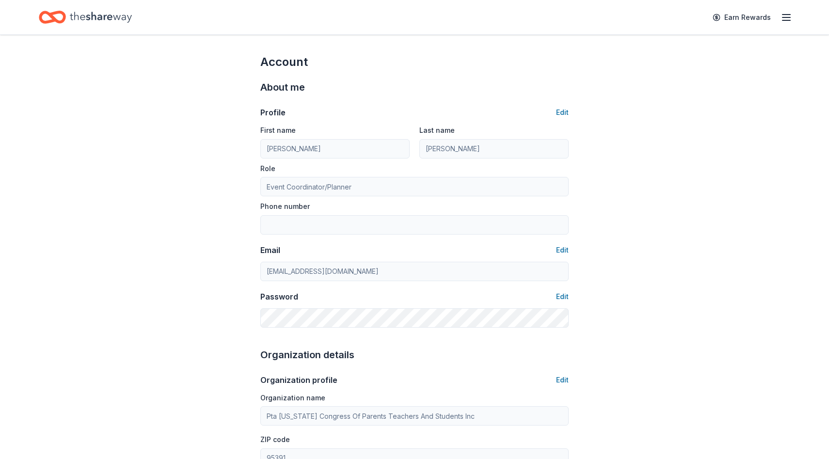
click at [98, 15] on icon "Home" at bounding box center [101, 17] width 62 height 11
